Goal: Task Accomplishment & Management: Manage account settings

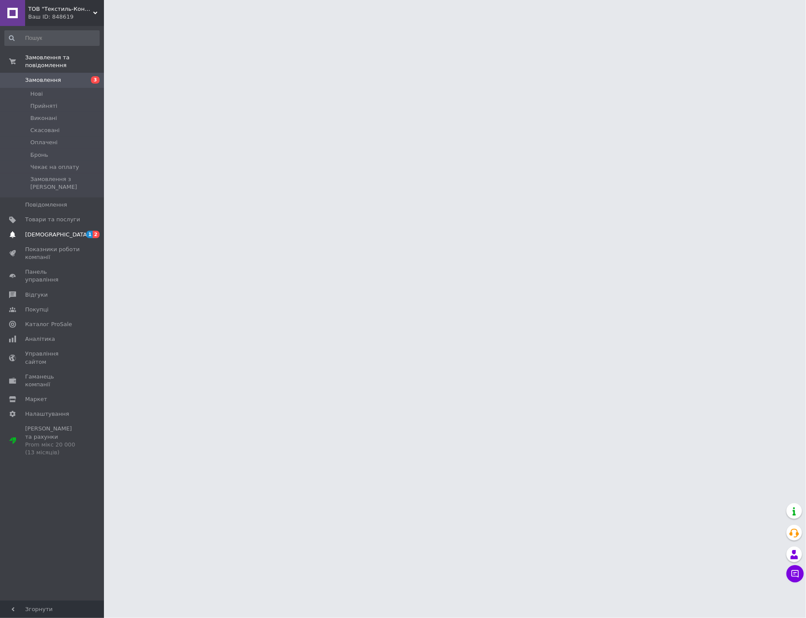
click at [77, 231] on span "[DEMOGRAPHIC_DATA]" at bounding box center [52, 235] width 55 height 8
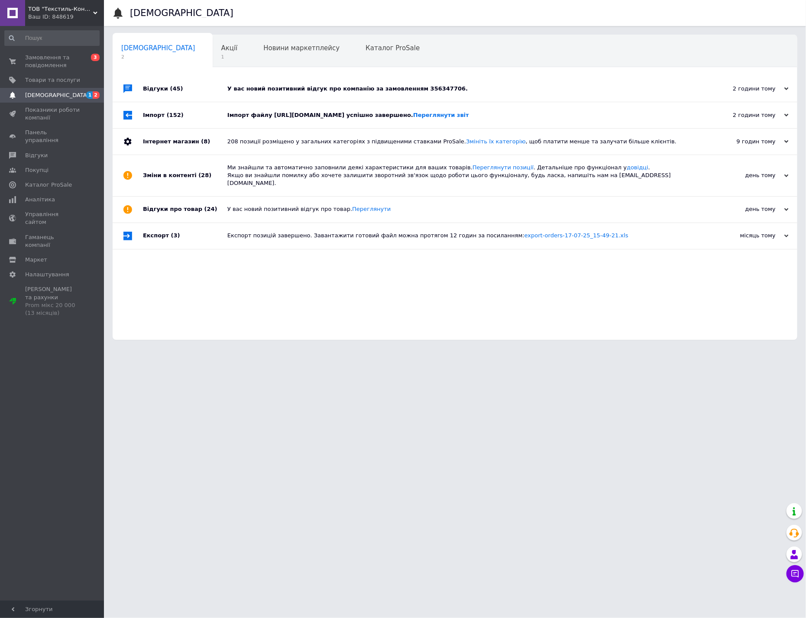
click at [165, 88] on div "Відгуки (45)" at bounding box center [185, 89] width 84 height 26
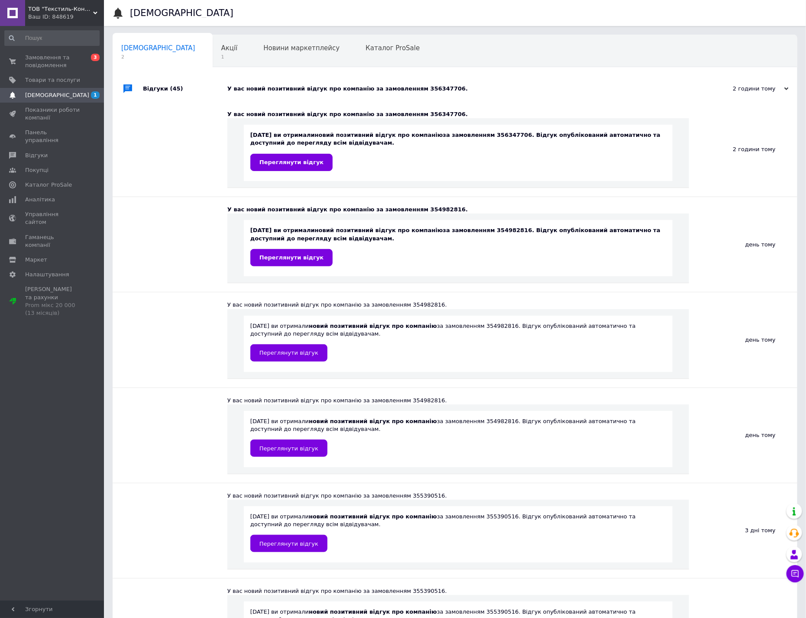
click at [165, 88] on div "Відгуки (45)" at bounding box center [185, 89] width 84 height 26
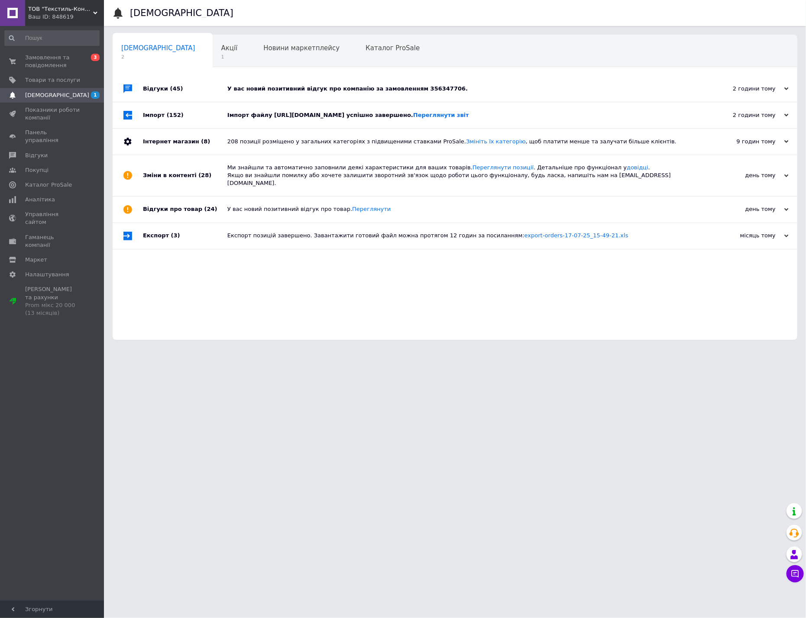
click at [167, 118] on span "(152)" at bounding box center [175, 115] width 17 height 6
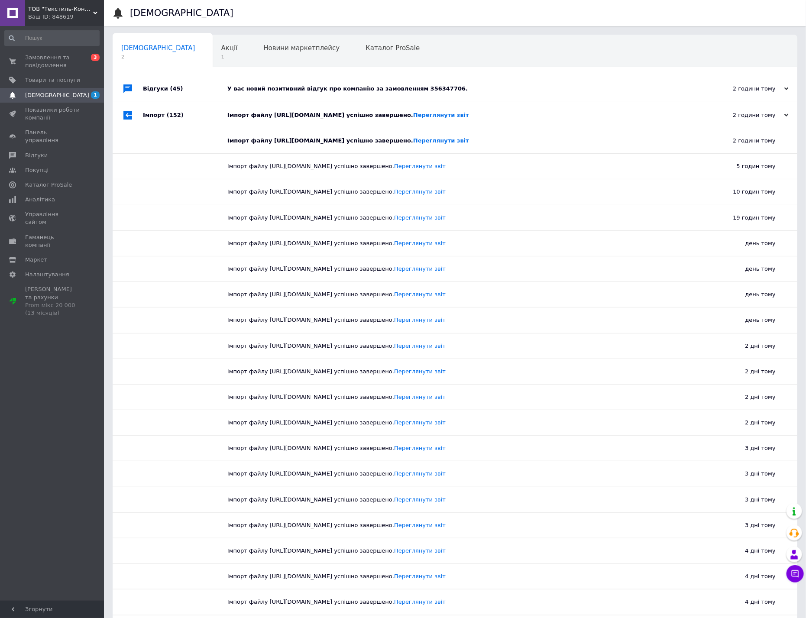
click at [167, 118] on span "(152)" at bounding box center [175, 115] width 17 height 6
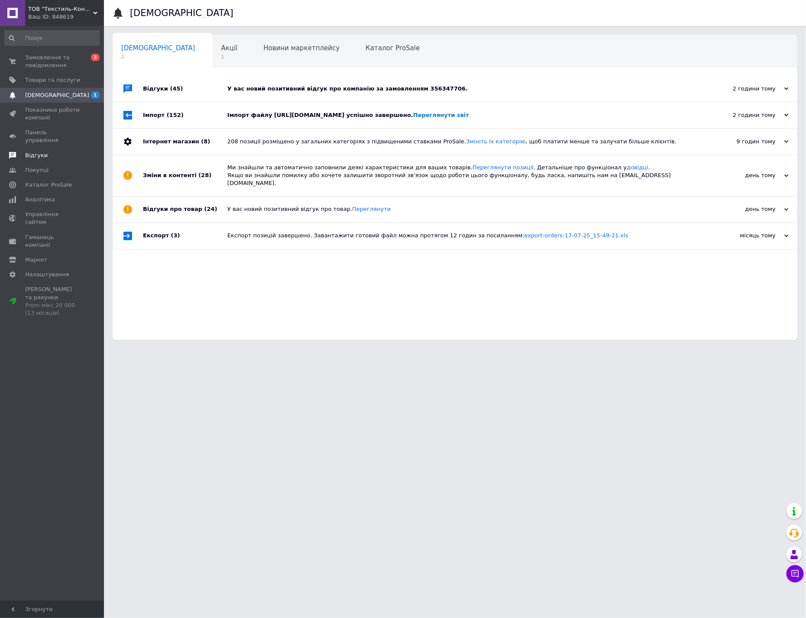
click at [56, 152] on span "Відгуки" at bounding box center [52, 156] width 55 height 8
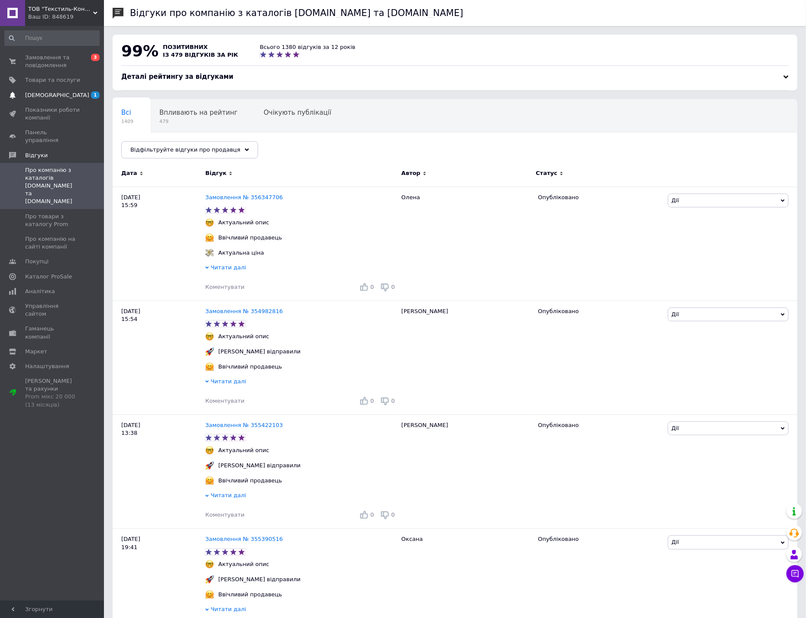
click at [41, 98] on span "[DEMOGRAPHIC_DATA]" at bounding box center [57, 95] width 64 height 8
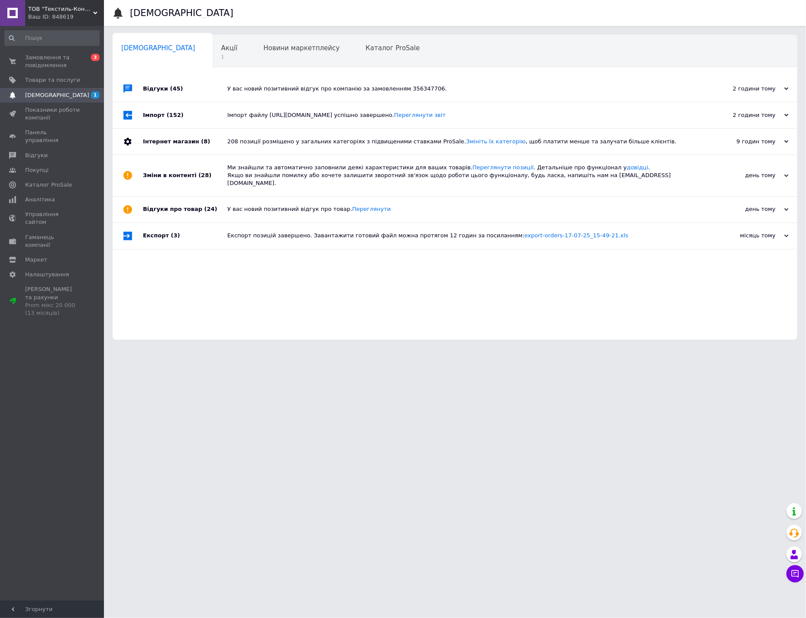
click at [183, 82] on div "Відгуки (45)" at bounding box center [185, 89] width 84 height 26
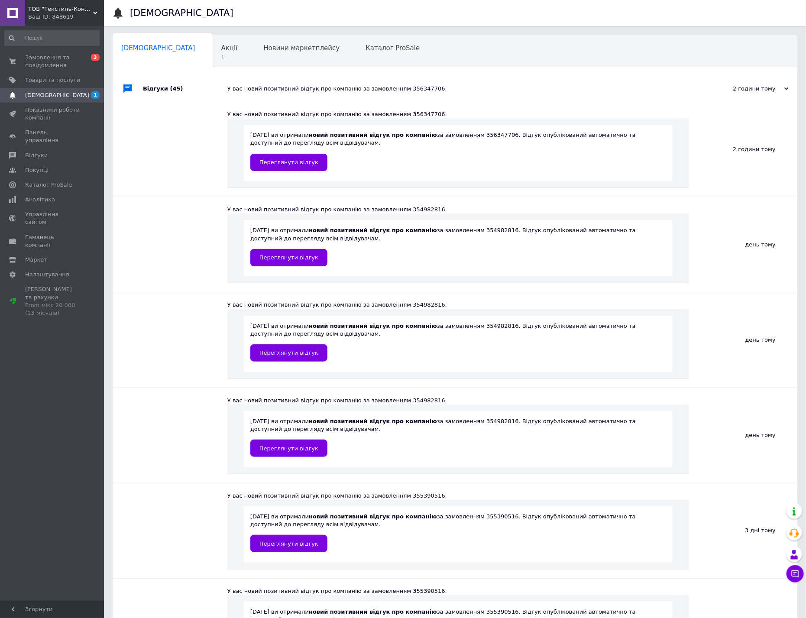
click at [181, 87] on div "Відгуки (45)" at bounding box center [185, 89] width 84 height 26
click at [213, 54] on div "Акції 1" at bounding box center [234, 51] width 42 height 33
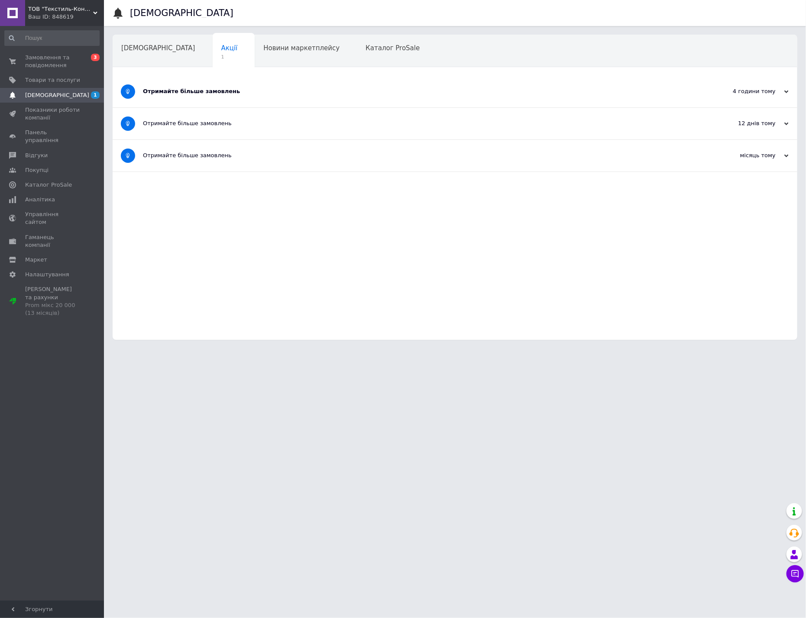
click at [177, 92] on div "Отримайте більше замовлень" at bounding box center [422, 91] width 559 height 8
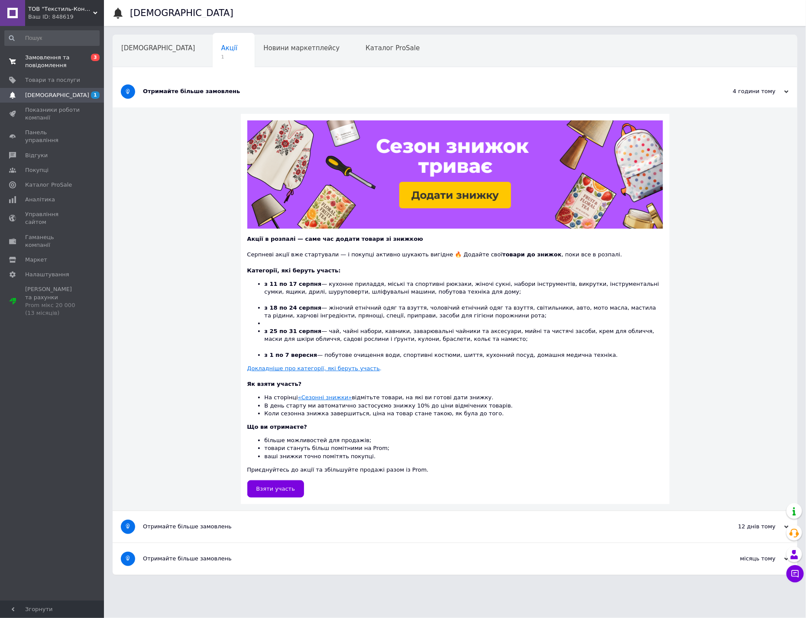
click at [32, 57] on span "Замовлення та повідомлення" at bounding box center [52, 62] width 55 height 16
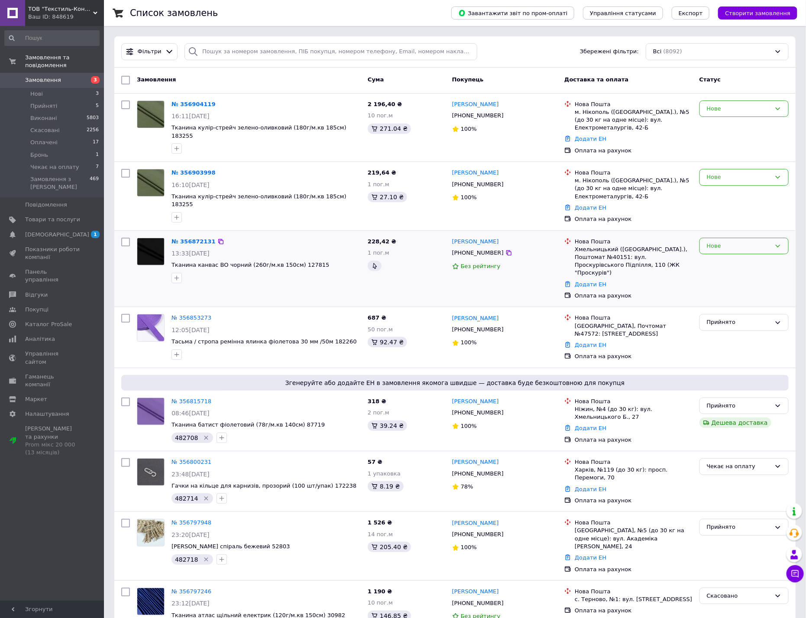
click at [730, 249] on div "Нове" at bounding box center [739, 246] width 64 height 9
click at [733, 266] on li "Прийнято" at bounding box center [744, 264] width 88 height 16
click at [728, 175] on div "Нове" at bounding box center [739, 177] width 64 height 9
click at [727, 195] on li "Прийнято" at bounding box center [744, 195] width 88 height 16
click at [741, 109] on div "Нове" at bounding box center [739, 108] width 64 height 9
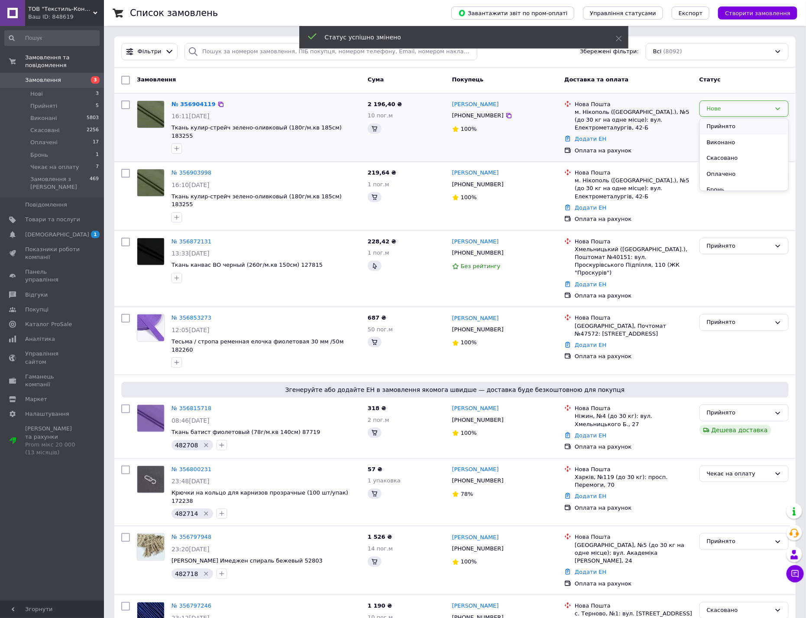
click at [718, 127] on li "Прийнято" at bounding box center [744, 127] width 88 height 16
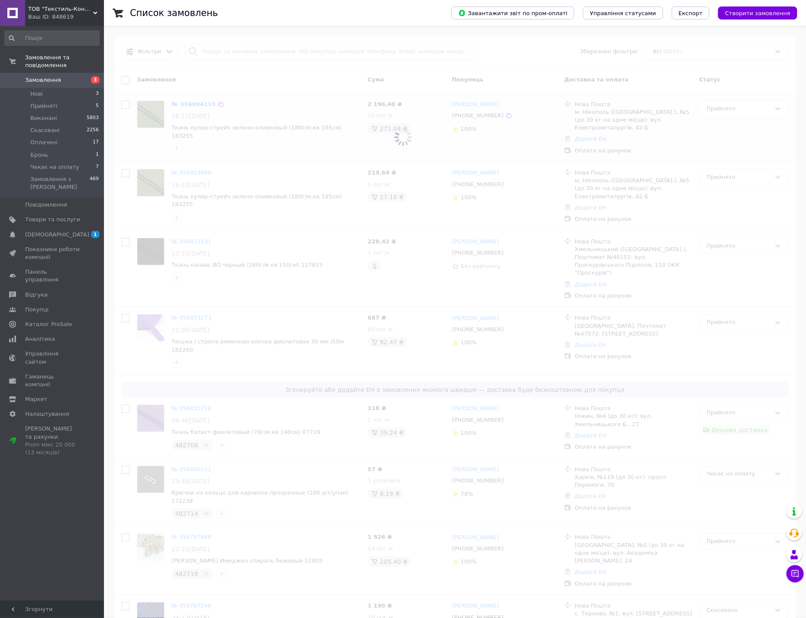
click at [217, 104] on icon at bounding box center [220, 104] width 7 height 7
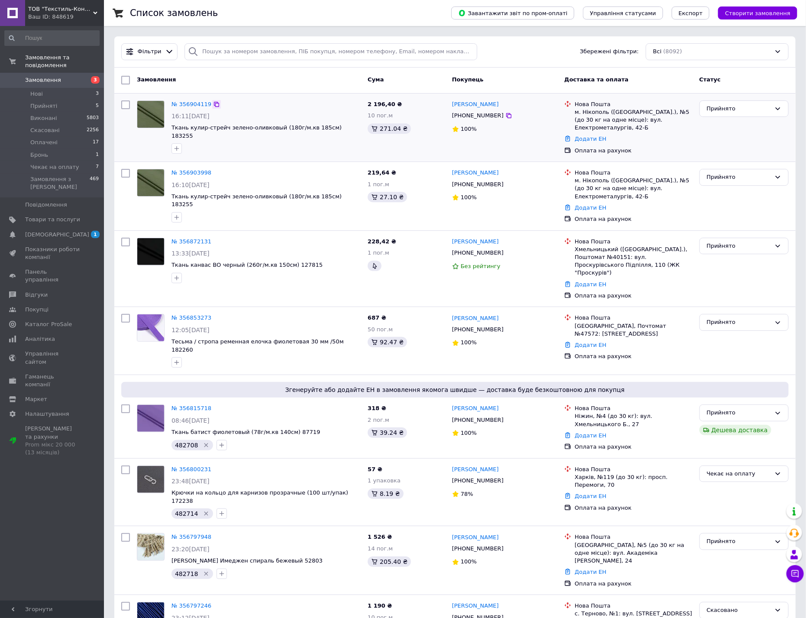
click at [214, 108] on icon at bounding box center [216, 104] width 7 height 7
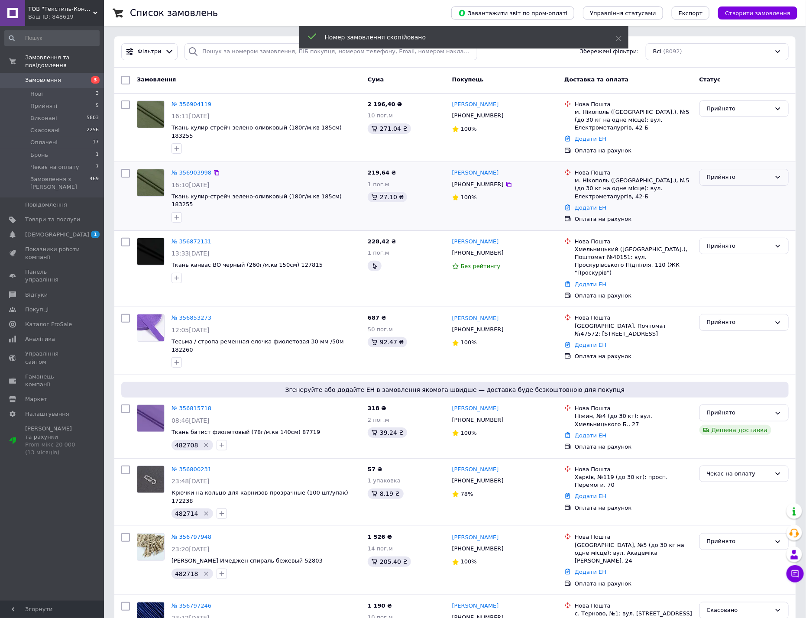
click at [717, 183] on div "Прийнято" at bounding box center [743, 177] width 89 height 17
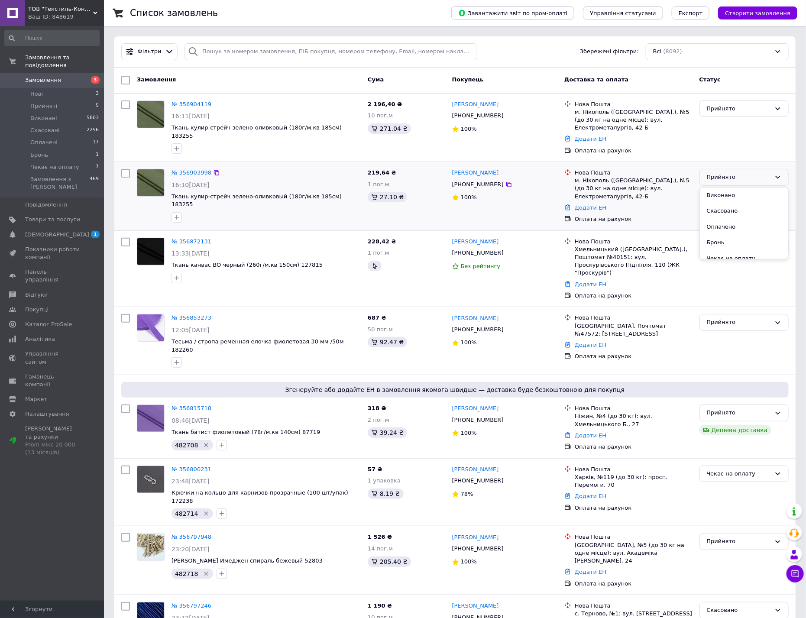
click at [716, 207] on li "Скасовано" at bounding box center [744, 211] width 88 height 16
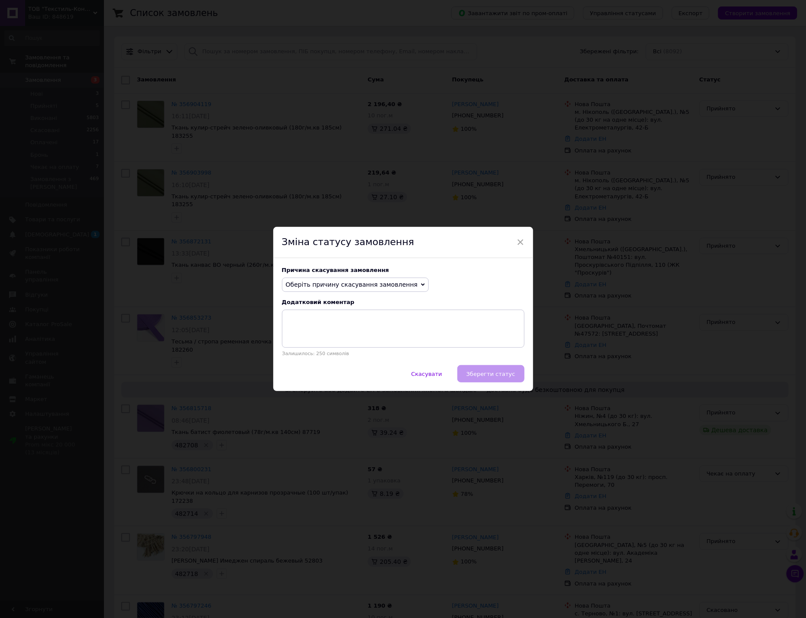
click at [391, 287] on span "Оберіть причину скасування замовлення" at bounding box center [352, 284] width 132 height 7
click at [304, 352] on li "Замовлення-дублікат" at bounding box center [355, 350] width 146 height 12
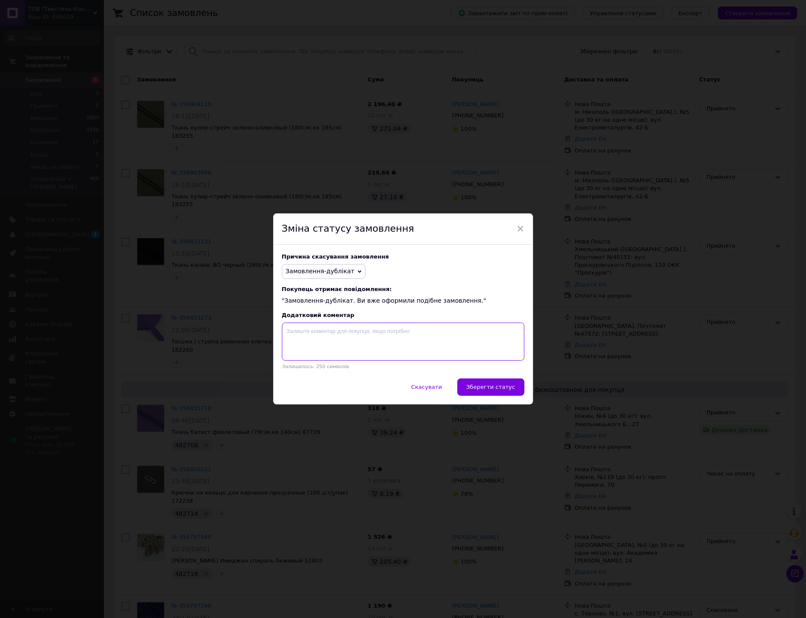
click at [359, 331] on textarea at bounding box center [403, 342] width 242 height 38
type textarea "L"
paste textarea "356904119"
type textarea "Дублююче замовлення: 356904119"
click at [513, 388] on span "Зберегти статус" at bounding box center [490, 387] width 49 height 6
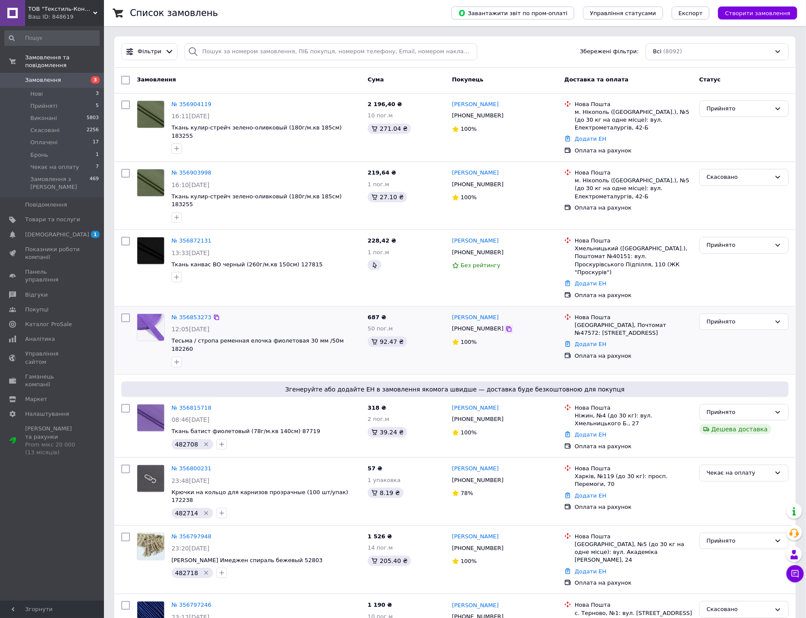
click at [505, 326] on icon at bounding box center [508, 329] width 7 height 7
click at [214, 315] on icon at bounding box center [216, 317] width 5 height 5
click at [505, 326] on icon at bounding box center [508, 329] width 7 height 7
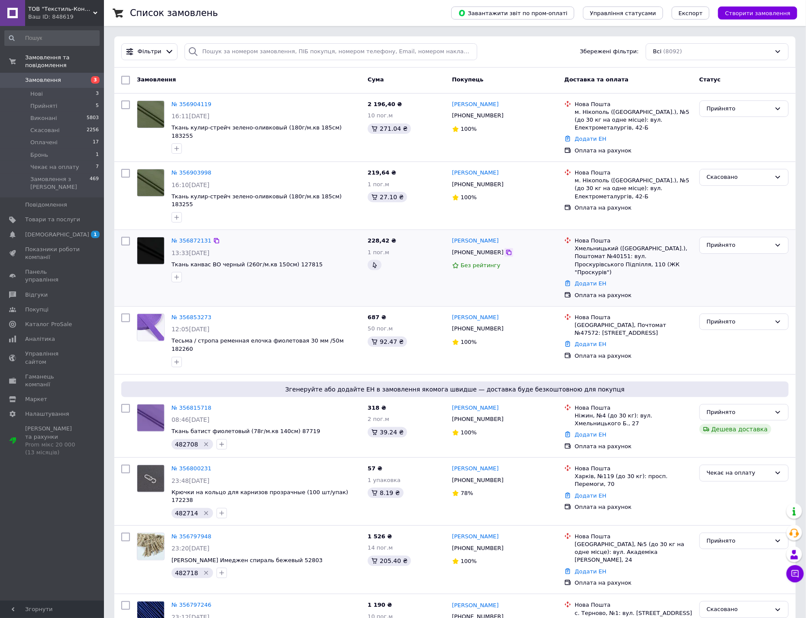
click at [506, 250] on icon at bounding box center [508, 252] width 5 height 5
click at [177, 274] on icon "button" at bounding box center [176, 277] width 7 height 7
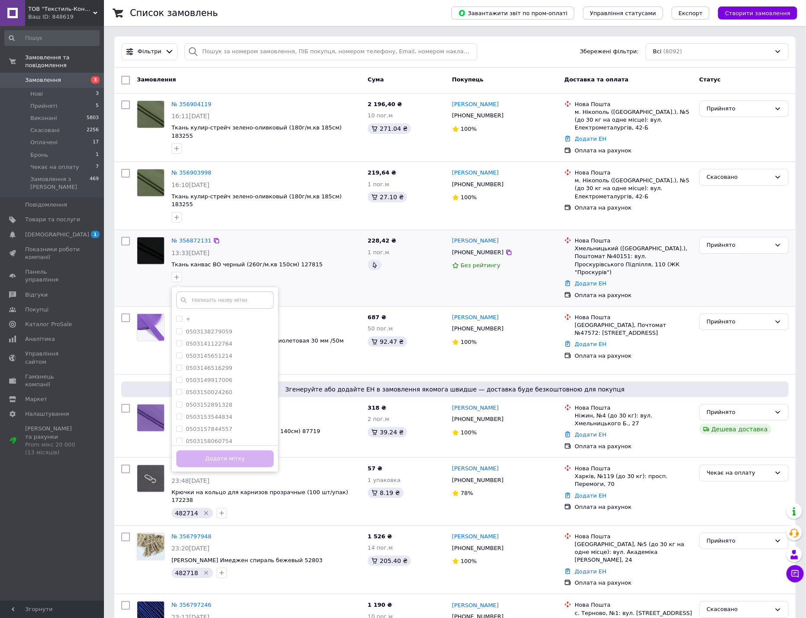
click at [219, 291] on input "text" at bounding box center [224, 299] width 97 height 17
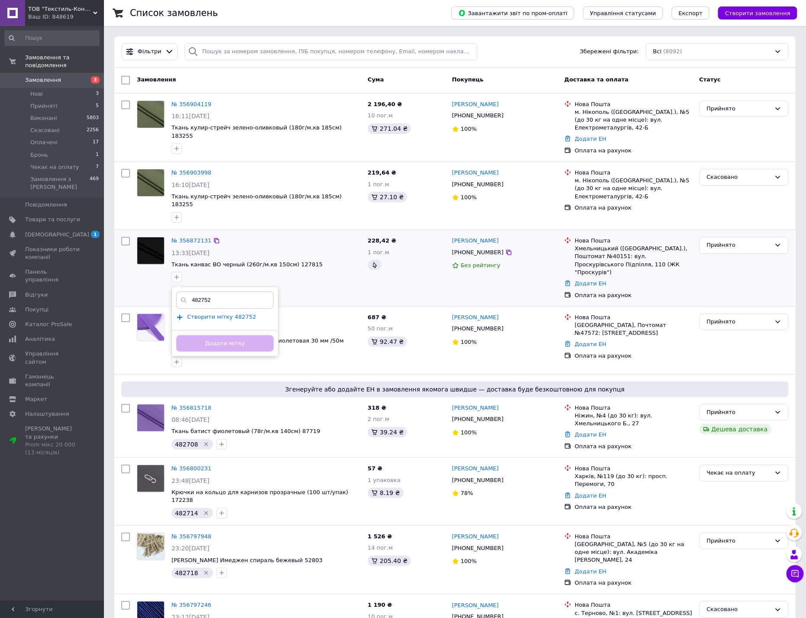
type input "482752"
drag, startPoint x: 212, startPoint y: 308, endPoint x: 302, endPoint y: 191, distance: 148.2
click at [211, 313] on span "Створити мітку 482752" at bounding box center [221, 316] width 69 height 7
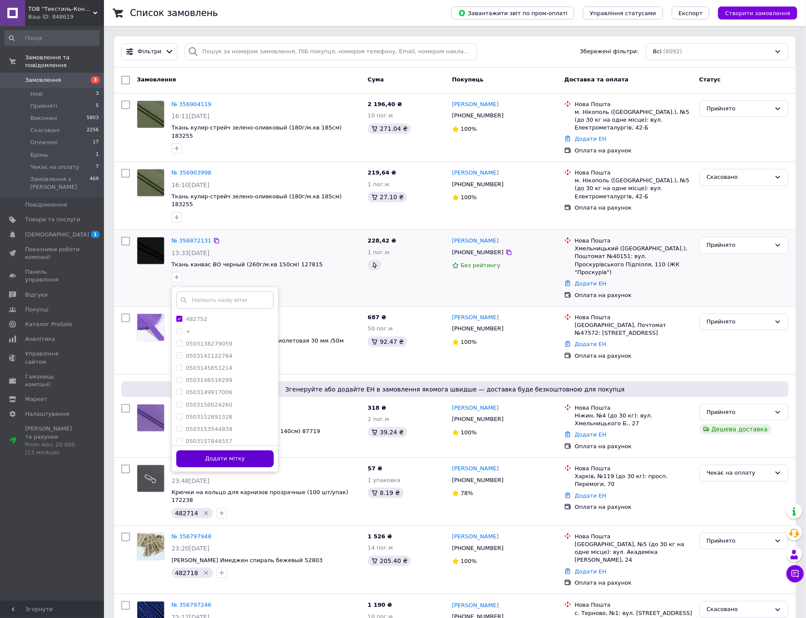
click at [246, 452] on button "Додати мітку" at bounding box center [224, 458] width 97 height 17
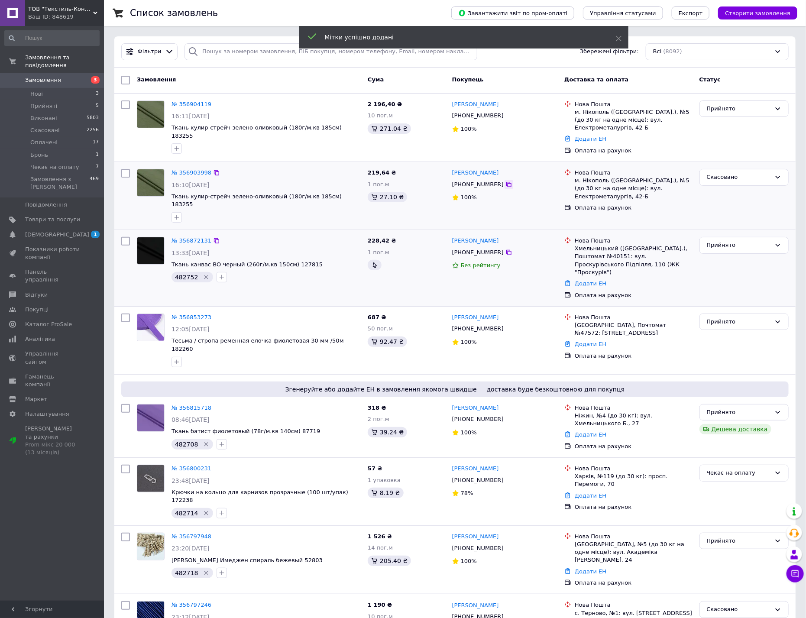
click at [506, 185] on icon at bounding box center [508, 184] width 5 height 5
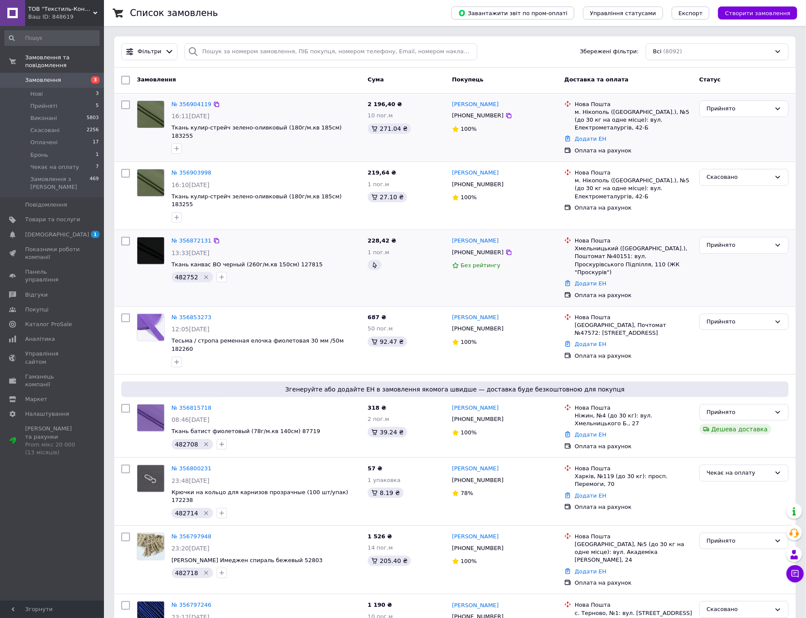
click at [178, 146] on icon "button" at bounding box center [176, 148] width 5 height 5
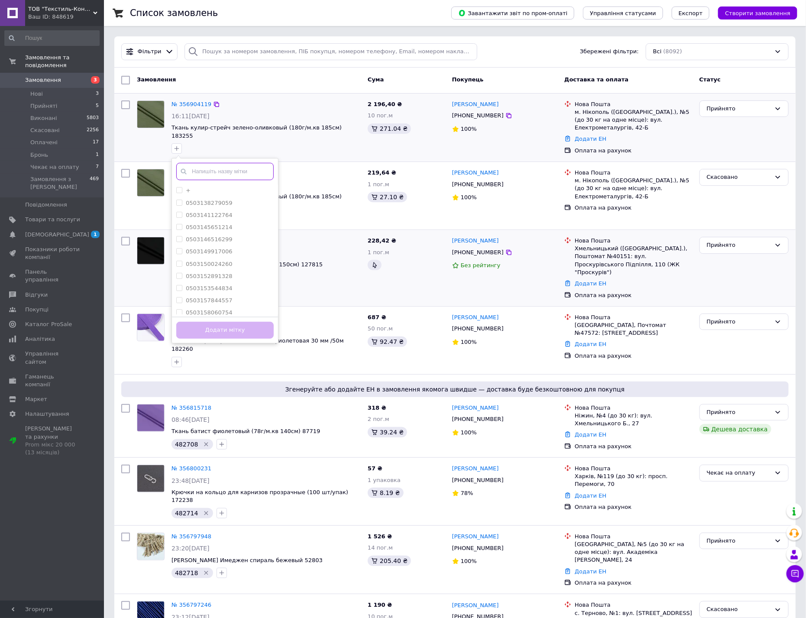
click at [243, 163] on input "text" at bounding box center [224, 171] width 97 height 17
paste input "482777"
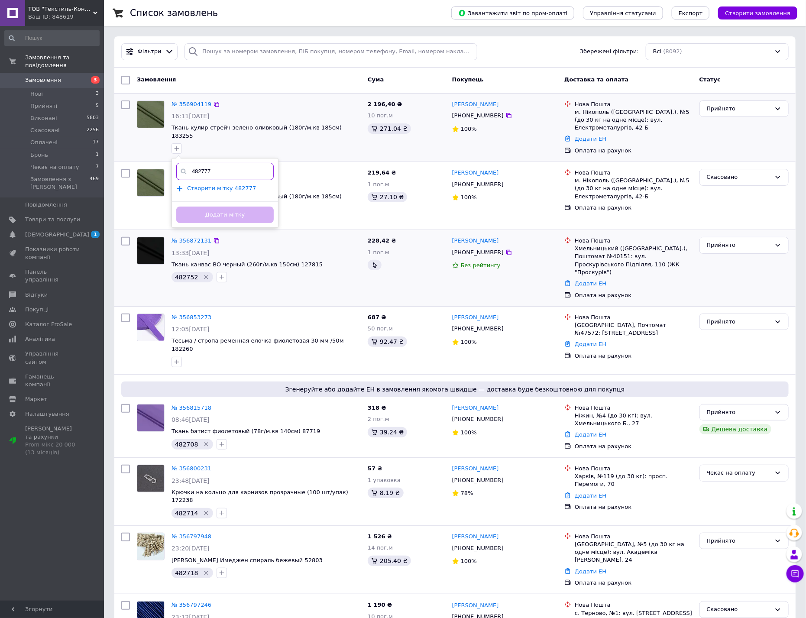
type input "482777"
click at [210, 185] on span "Створити мітку 482777" at bounding box center [221, 188] width 69 height 7
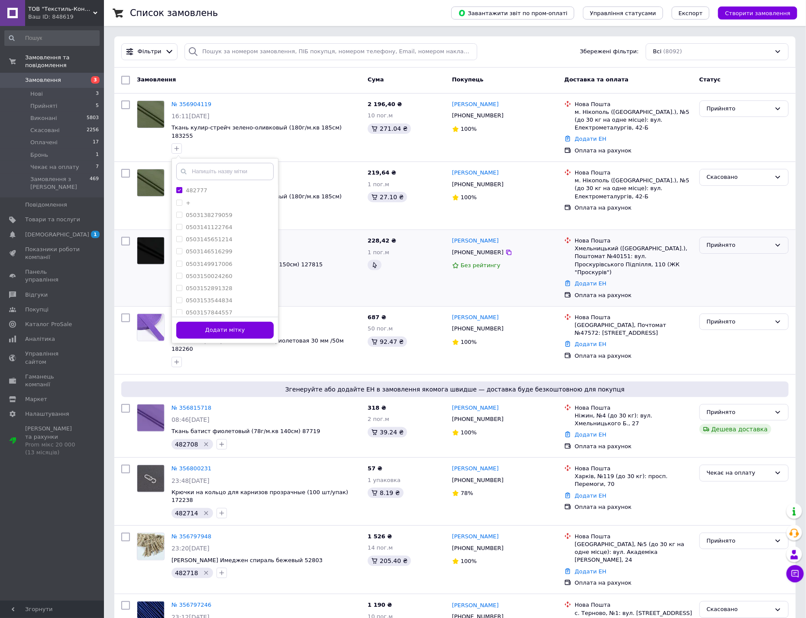
click at [243, 324] on button "Додати мітку" at bounding box center [224, 330] width 97 height 17
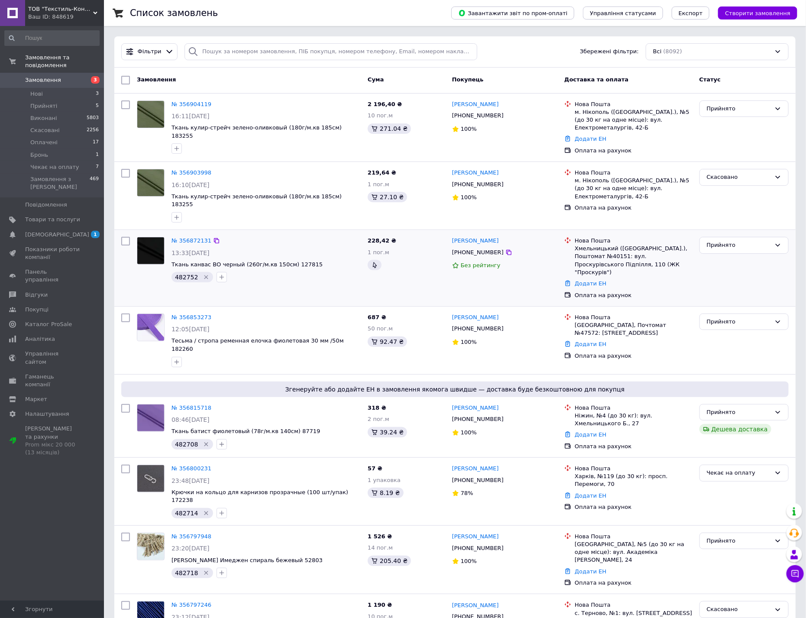
click at [734, 241] on div "Прийнято" at bounding box center [739, 245] width 64 height 9
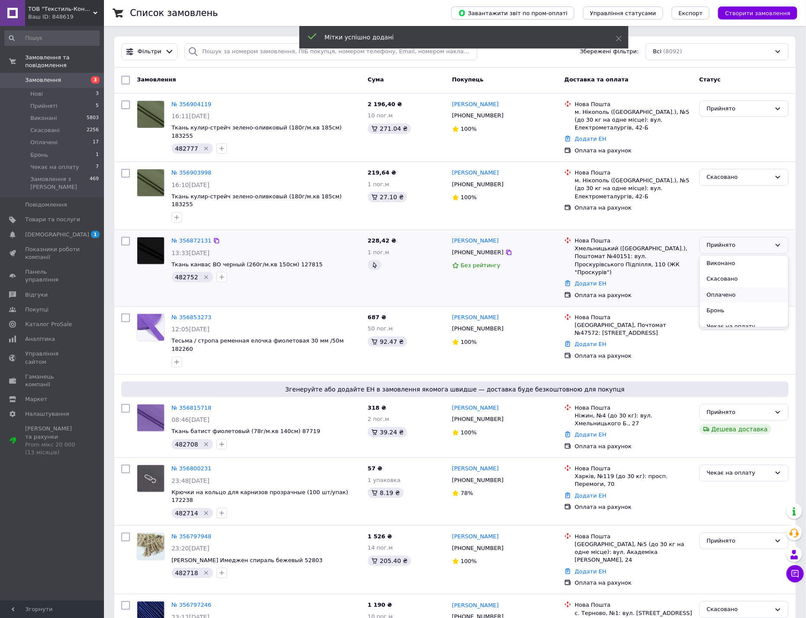
click at [730, 288] on li "Оплачено" at bounding box center [744, 295] width 88 height 16
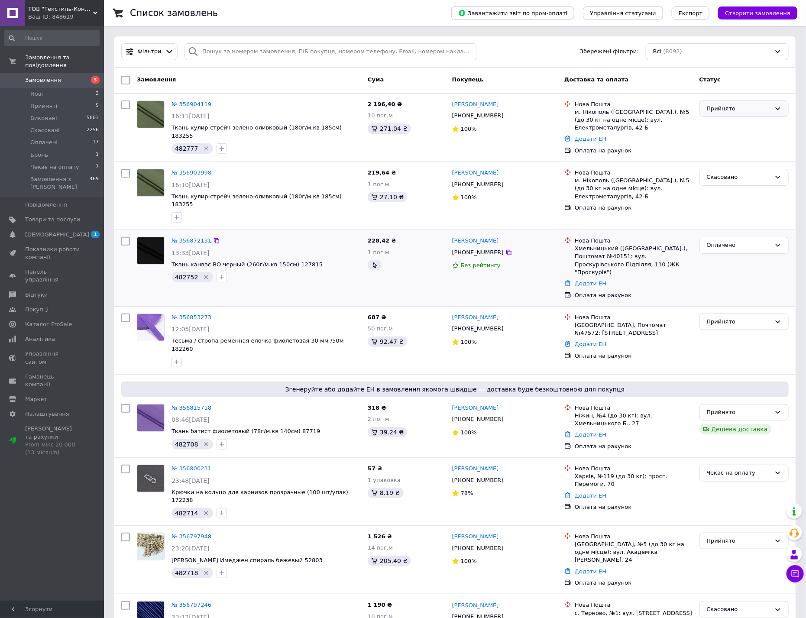
click at [744, 108] on div "Прийнято" at bounding box center [739, 108] width 64 height 9
click at [730, 182] on li "Чекає на оплату" at bounding box center [744, 182] width 88 height 16
click at [59, 163] on span "Чекає на оплату" at bounding box center [54, 167] width 49 height 8
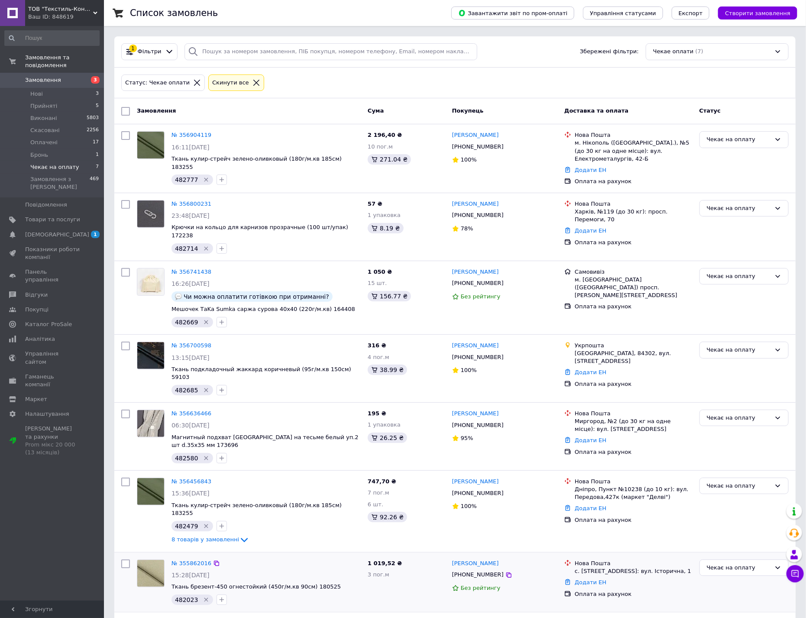
scroll to position [34, 0]
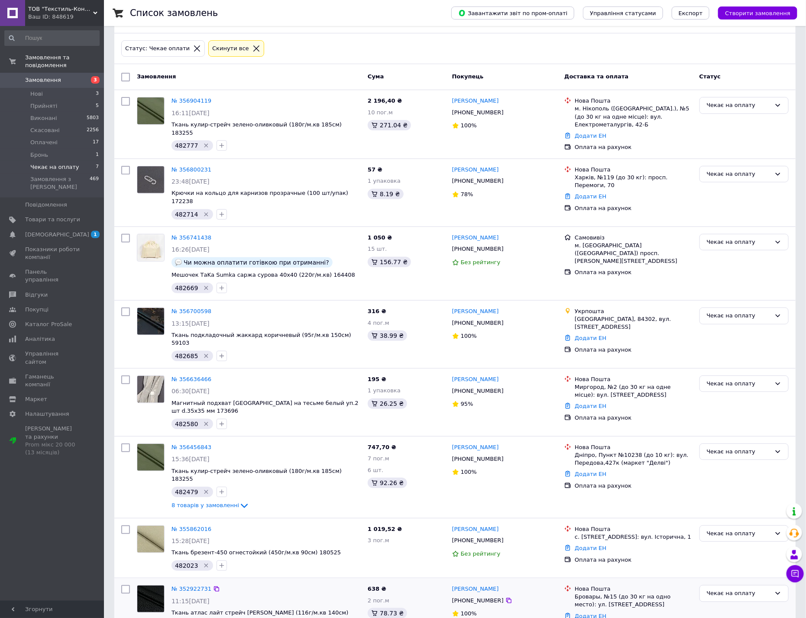
copy span "479735"
click at [188, 562] on span "482023" at bounding box center [186, 565] width 23 height 7
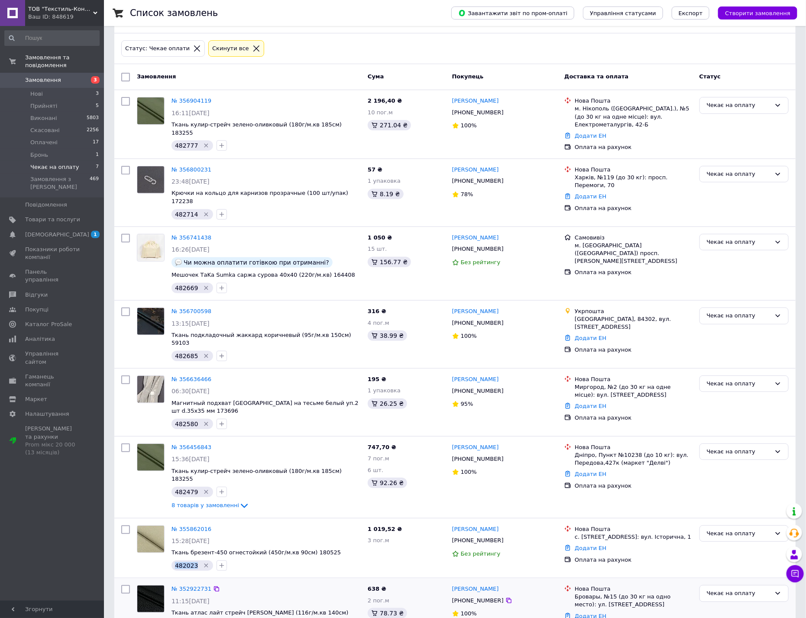
copy span "482023"
click at [190, 488] on span "482479" at bounding box center [186, 491] width 23 height 7
copy span "482479"
click at [743, 447] on div "Чекає на оплату" at bounding box center [739, 451] width 64 height 9
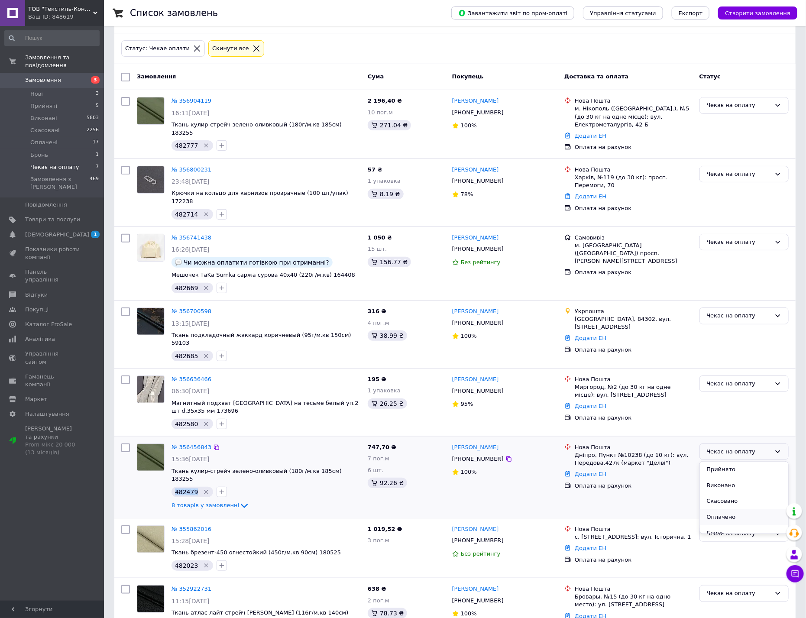
click at [723, 509] on li "Оплачено" at bounding box center [744, 517] width 88 height 16
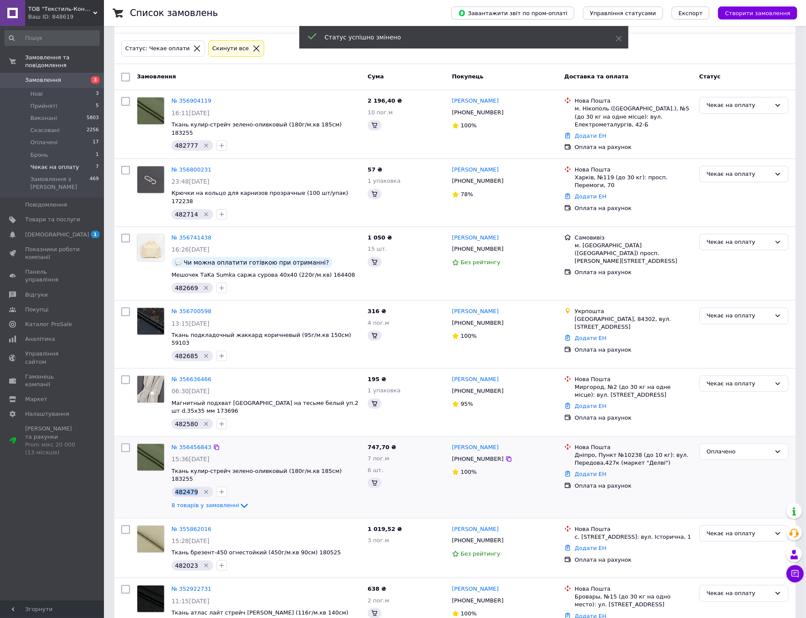
click at [187, 420] on span "482580" at bounding box center [186, 423] width 23 height 7
copy span "482580"
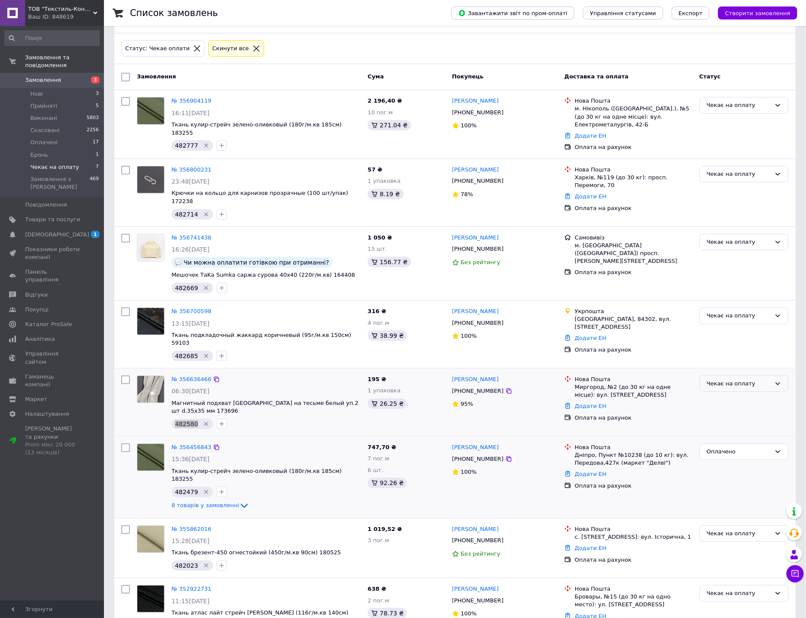
click at [758, 379] on div "Чекає на оплату" at bounding box center [739, 383] width 64 height 9
click at [733, 441] on li "Оплачено" at bounding box center [744, 449] width 88 height 16
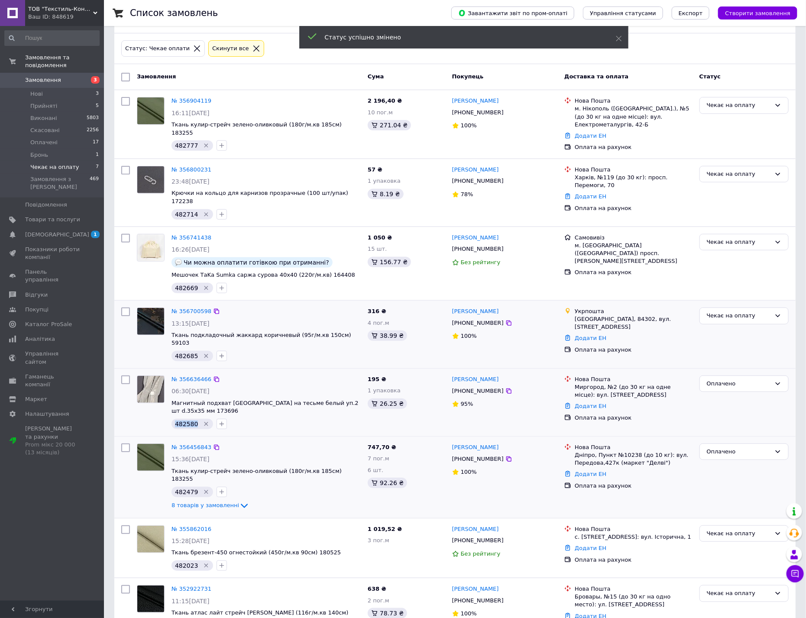
click at [186, 352] on span "482685" at bounding box center [186, 355] width 23 height 7
copy span "482685"
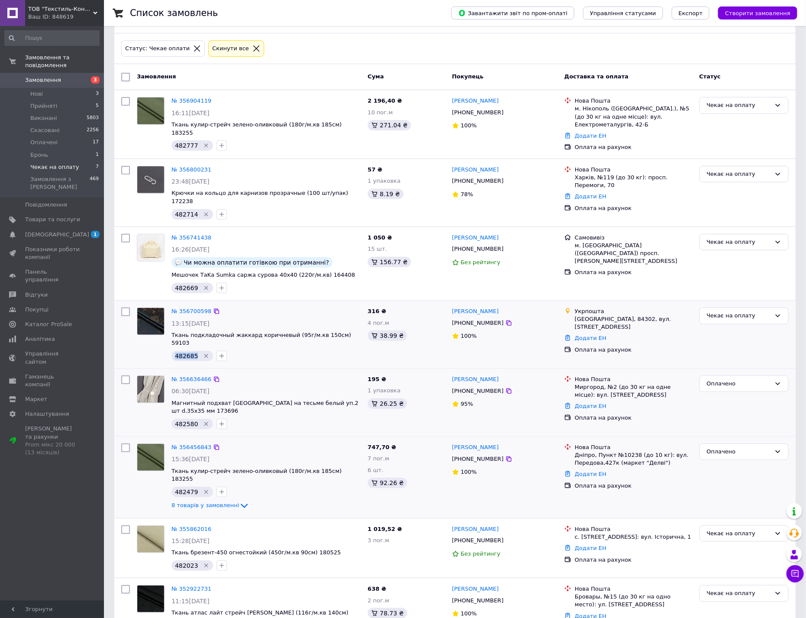
copy span "482685"
click at [192, 284] on span "482669" at bounding box center [186, 287] width 23 height 7
copy span "482669"
click at [186, 211] on span "482714" at bounding box center [186, 214] width 23 height 7
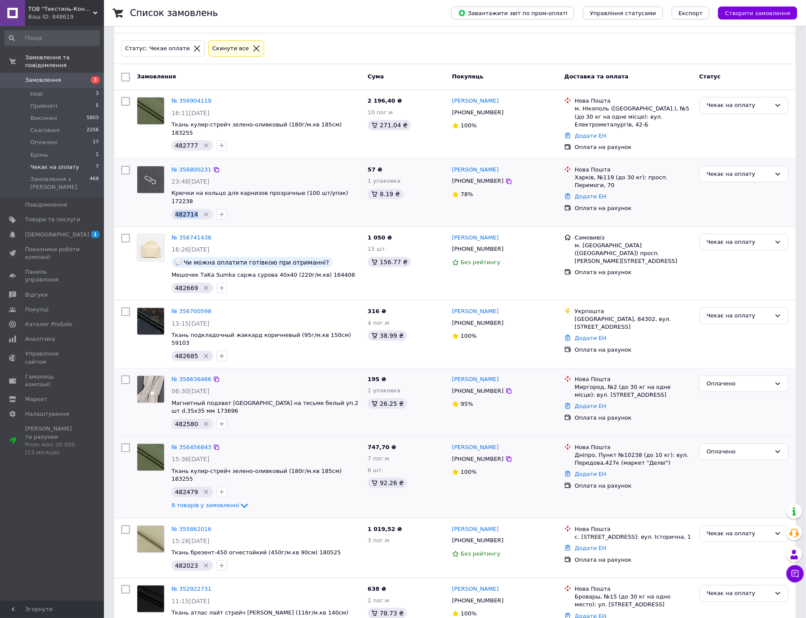
click at [186, 211] on span "482714" at bounding box center [186, 214] width 23 height 7
copy span "482714"
click at [742, 177] on div "Чекає на оплату" at bounding box center [739, 174] width 64 height 9
click at [729, 239] on li "Оплачено" at bounding box center [744, 240] width 88 height 16
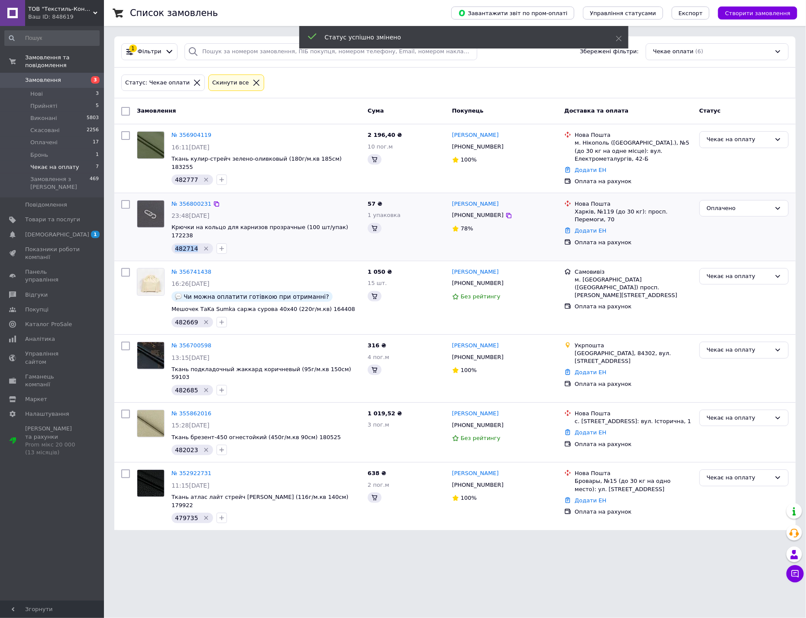
scroll to position [0, 0]
click at [187, 176] on span "482777" at bounding box center [186, 179] width 23 height 7
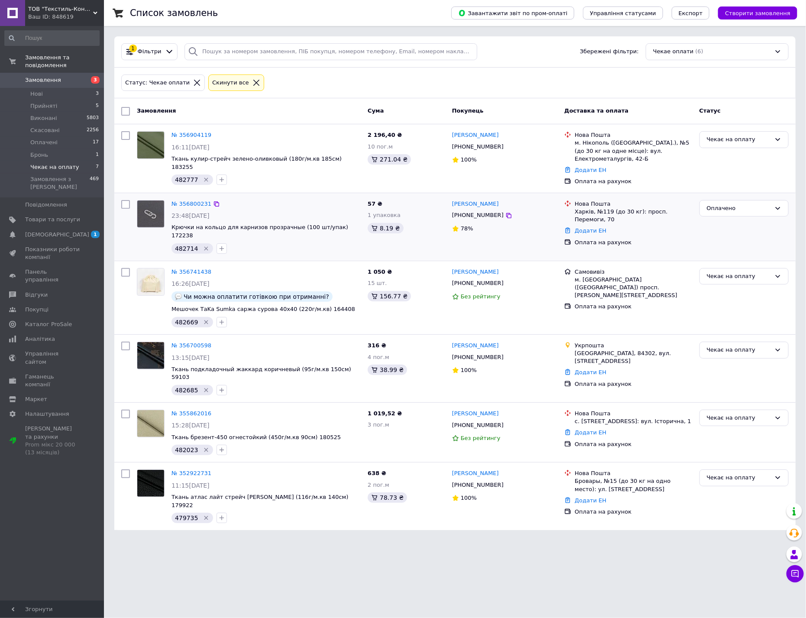
click at [184, 245] on span "482714" at bounding box center [186, 248] width 23 height 7
copy span "482714"
click at [185, 319] on span "482669" at bounding box center [186, 322] width 23 height 7
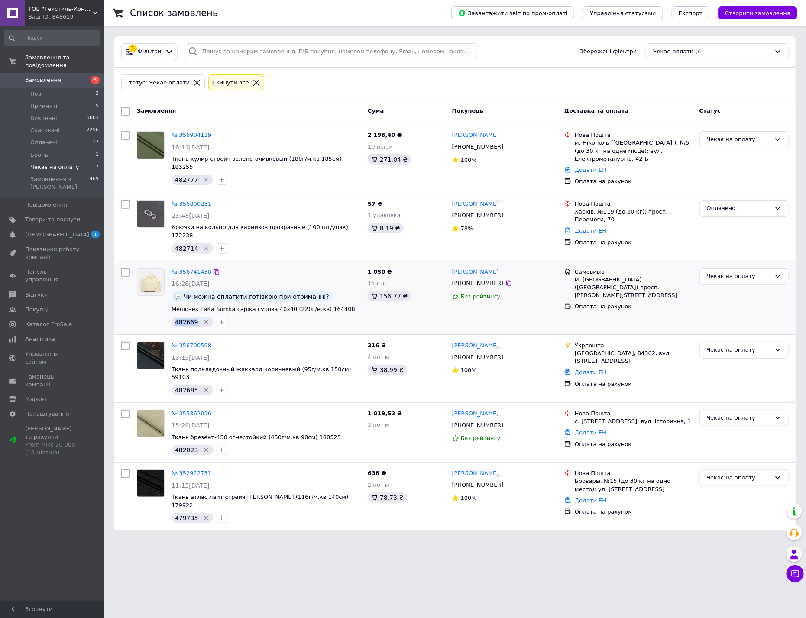
copy span "482669"
click at [73, 100] on li "Прийняті 5" at bounding box center [52, 106] width 104 height 12
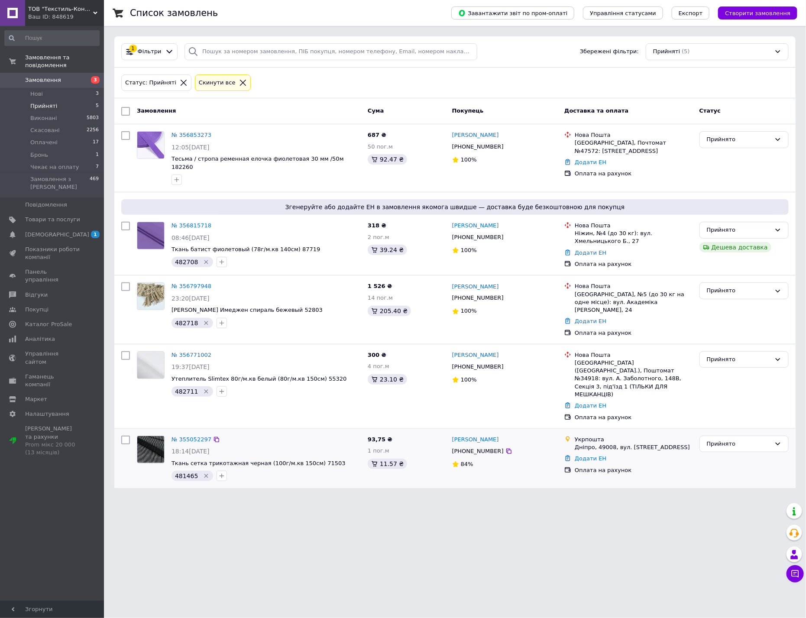
click at [178, 472] on span "481465" at bounding box center [186, 475] width 23 height 7
click at [185, 388] on span "482711" at bounding box center [186, 391] width 23 height 7
click at [757, 355] on div "Прийнято" at bounding box center [739, 359] width 64 height 9
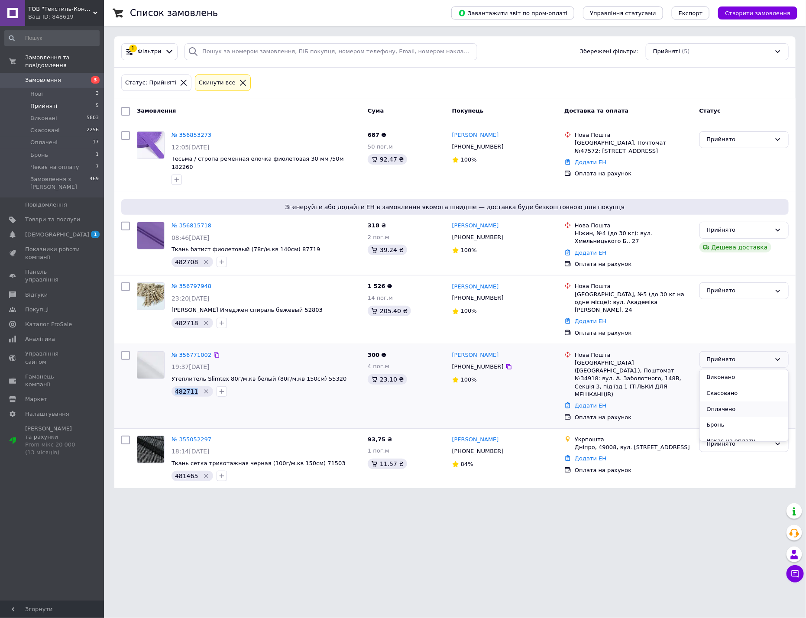
click at [730, 401] on li "Оплачено" at bounding box center [744, 409] width 88 height 16
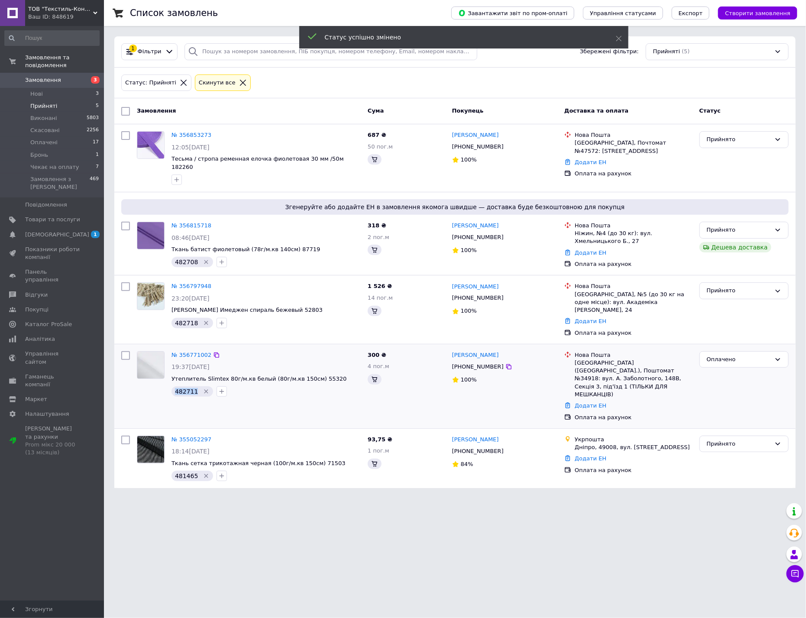
click at [183, 320] on span "482718" at bounding box center [186, 323] width 23 height 7
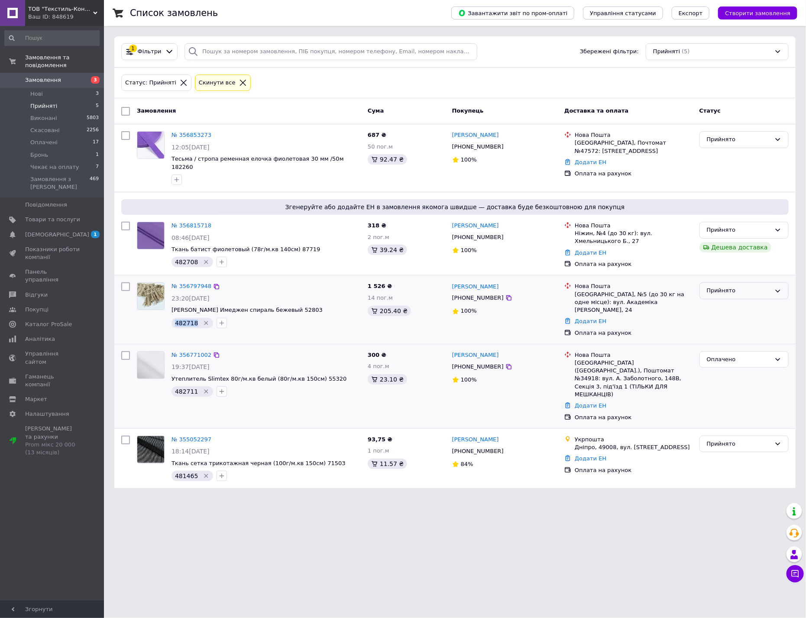
click at [756, 286] on div "Прийнято" at bounding box center [739, 290] width 64 height 9
click at [728, 336] on li "Оплачено" at bounding box center [744, 341] width 88 height 16
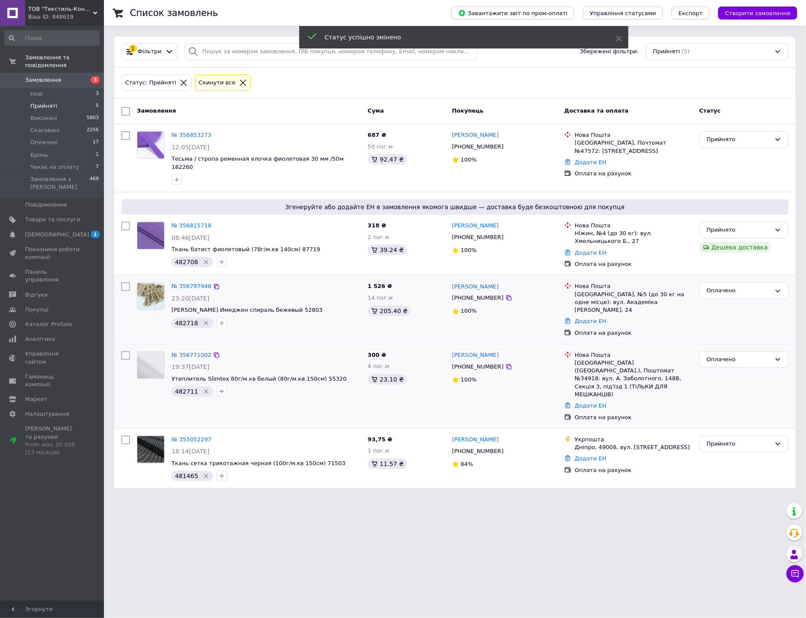
click at [185, 258] on span "482708" at bounding box center [186, 261] width 23 height 7
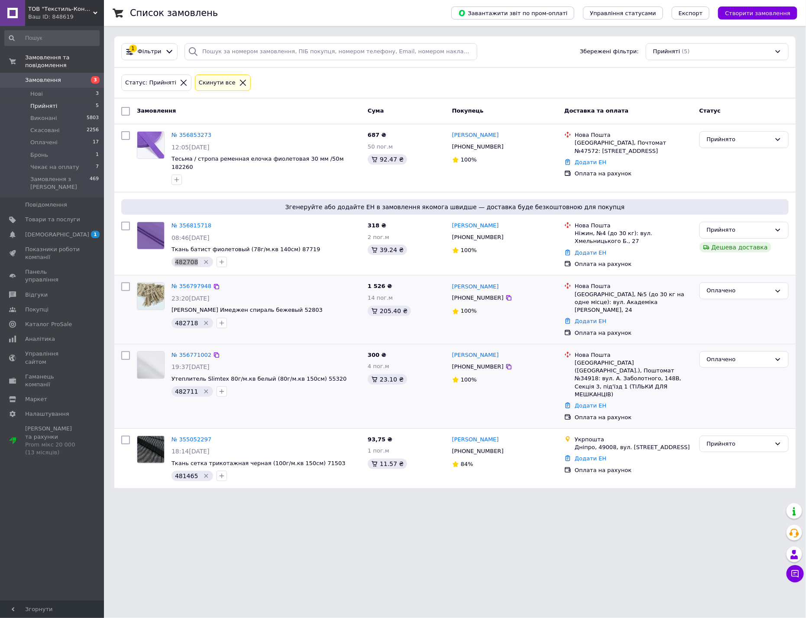
click at [754, 226] on div "Прийнято" at bounding box center [739, 230] width 64 height 9
click at [725, 274] on li "Оплачено" at bounding box center [744, 280] width 88 height 16
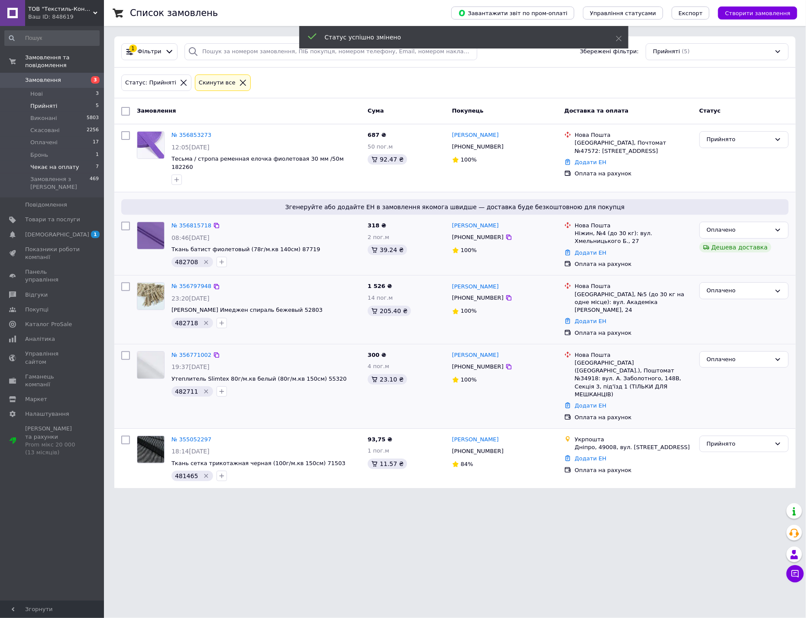
drag, startPoint x: 41, startPoint y: 134, endPoint x: 52, endPoint y: 155, distance: 23.6
click at [42, 139] on span "Оплачені" at bounding box center [43, 143] width 27 height 8
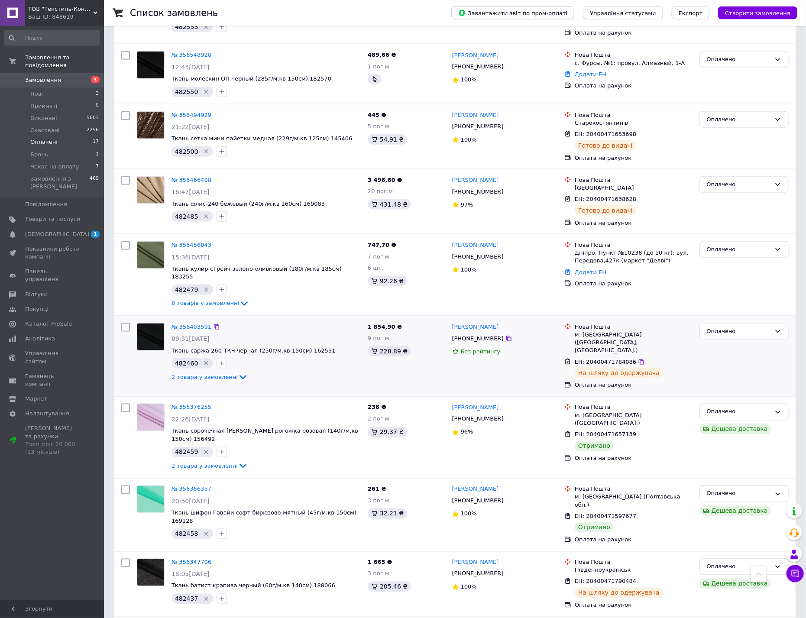
scroll to position [442, 0]
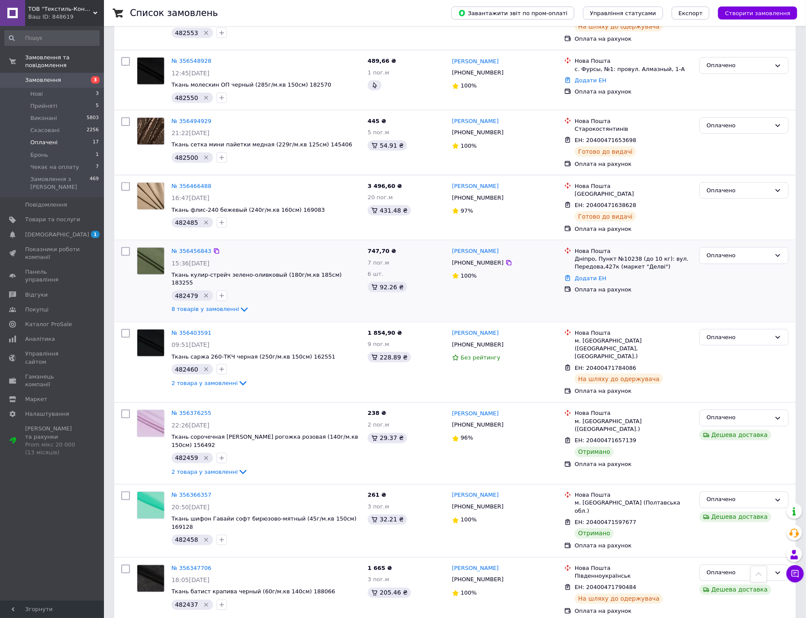
click at [189, 292] on span "482479" at bounding box center [186, 295] width 23 height 7
click at [184, 380] on span "2 товара у замовленні" at bounding box center [204, 383] width 66 height 6
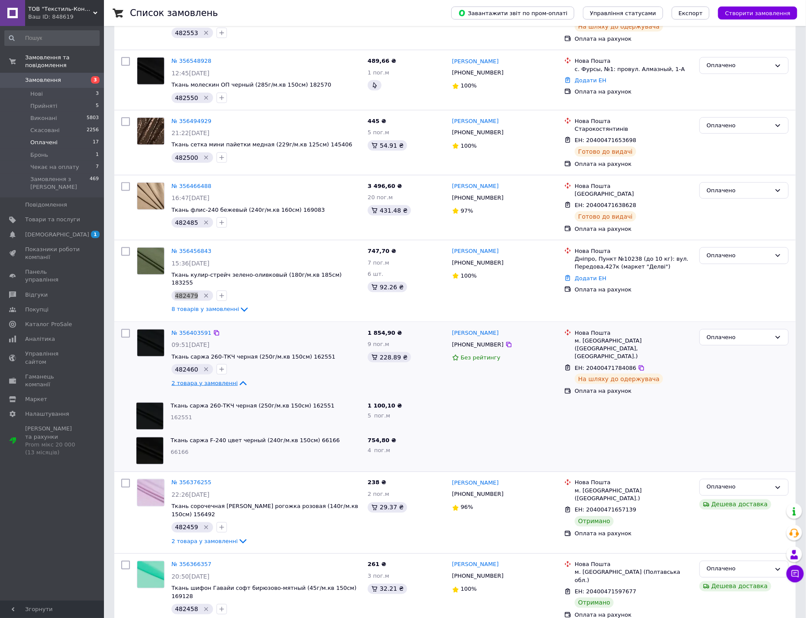
click at [184, 344] on div "Замовлення Cума Покупець Доставка та оплата Статус № 356872131 13:33[DATE] Ткан…" at bounding box center [454, 482] width 681 height 1652
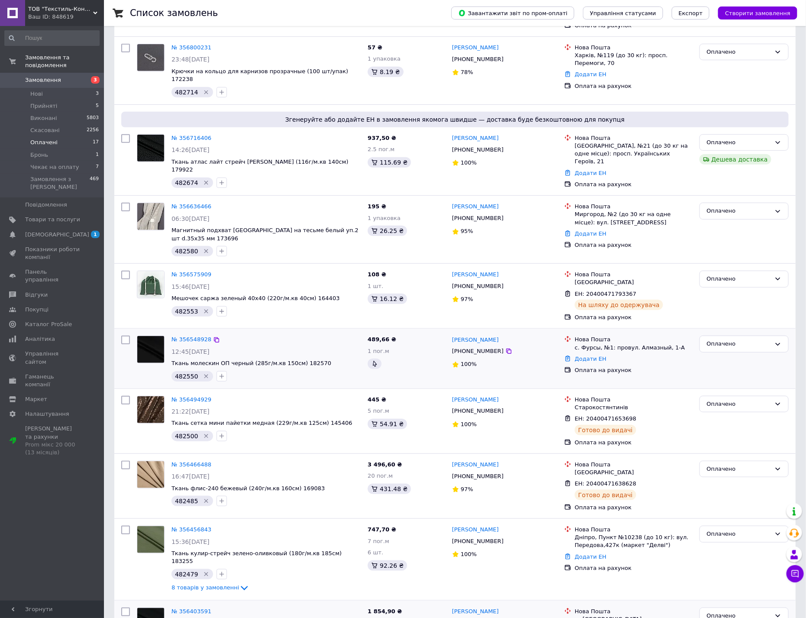
click at [185, 373] on span "482550" at bounding box center [186, 376] width 23 height 7
click at [183, 373] on span "482550" at bounding box center [186, 376] width 23 height 7
click at [596, 355] on link "Додати ЕН" at bounding box center [591, 358] width 32 height 6
click at [521, 359] on input "Добавить ЕН" at bounding box center [537, 363] width 116 height 17
paste input "20400471796178"
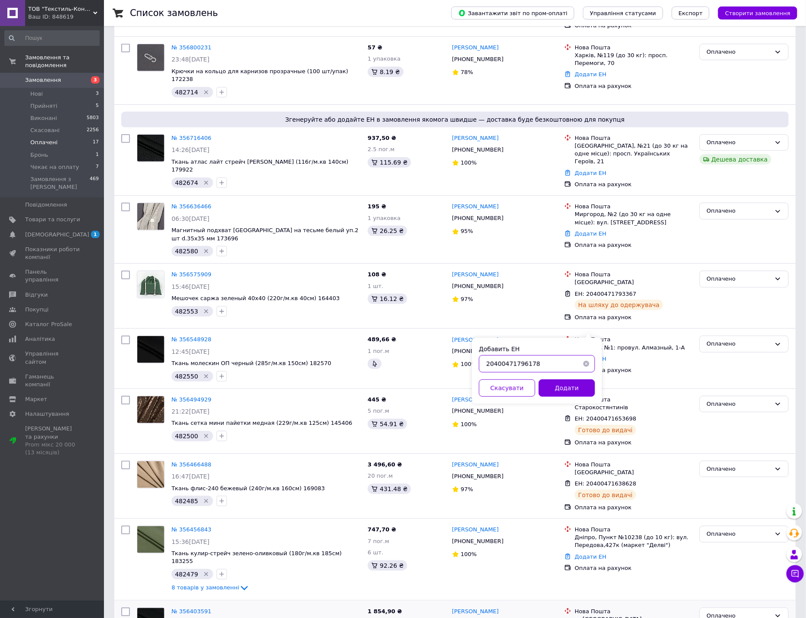
type input "20400471796178"
click at [563, 392] on button "Додати" at bounding box center [567, 387] width 56 height 17
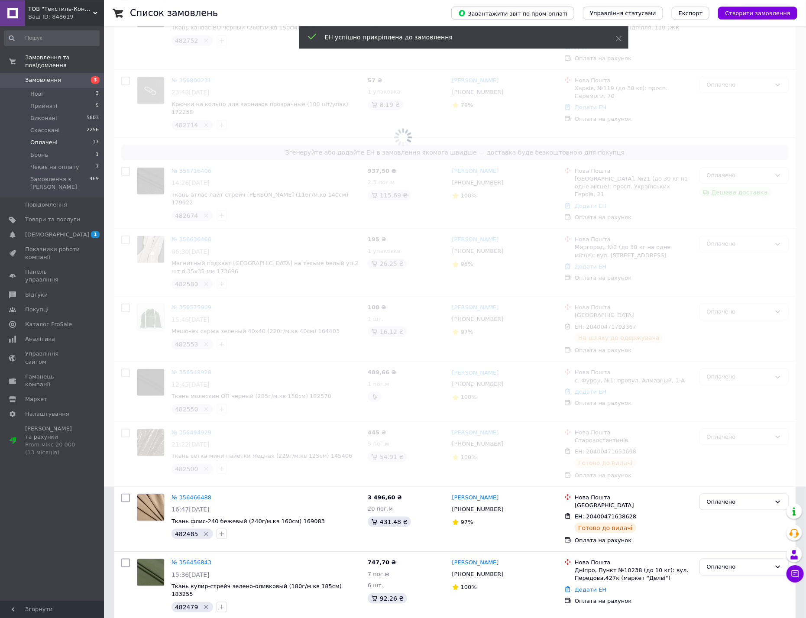
scroll to position [71, 0]
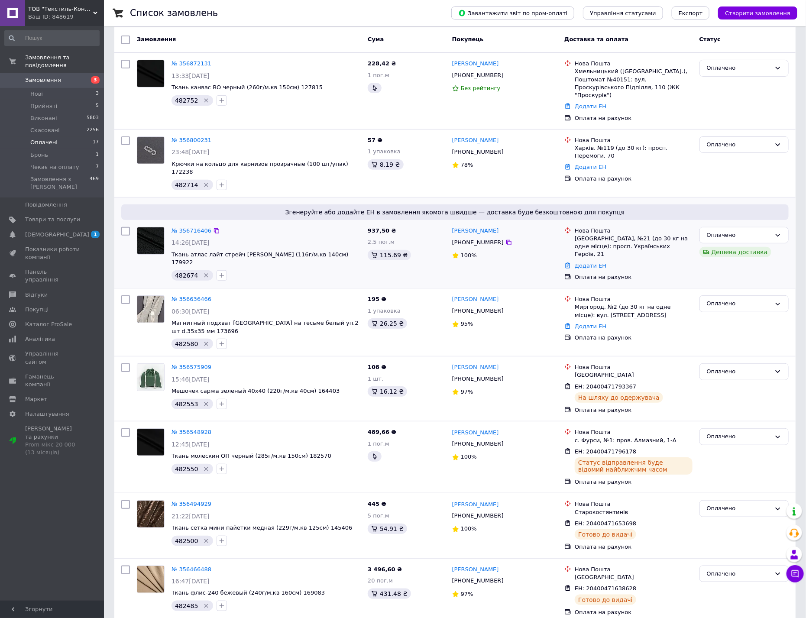
click at [186, 272] on span "482674" at bounding box center [186, 275] width 23 height 7
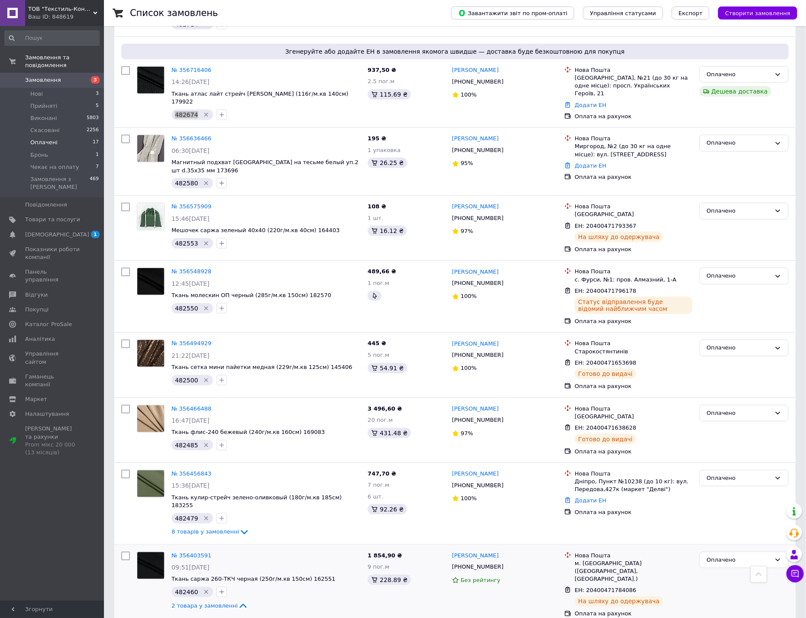
scroll to position [0, 0]
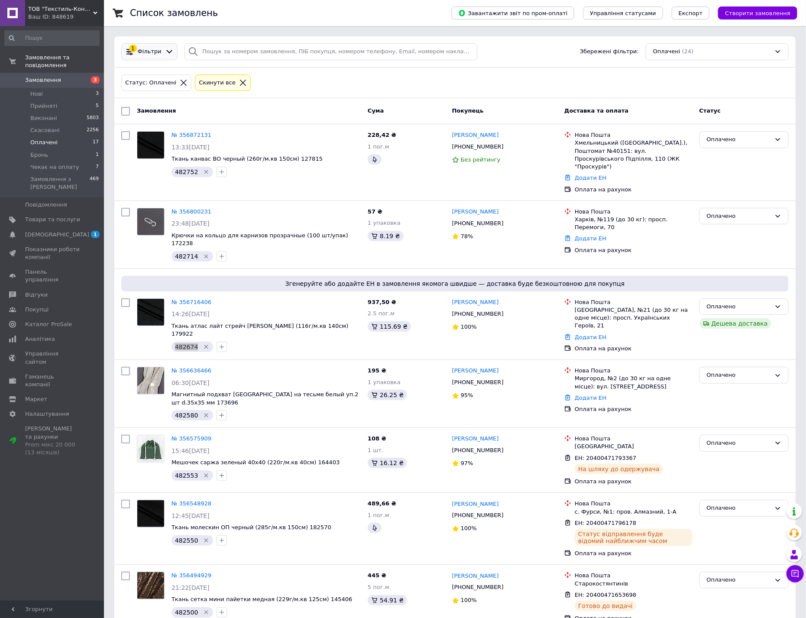
click at [165, 53] on icon at bounding box center [169, 51] width 9 height 9
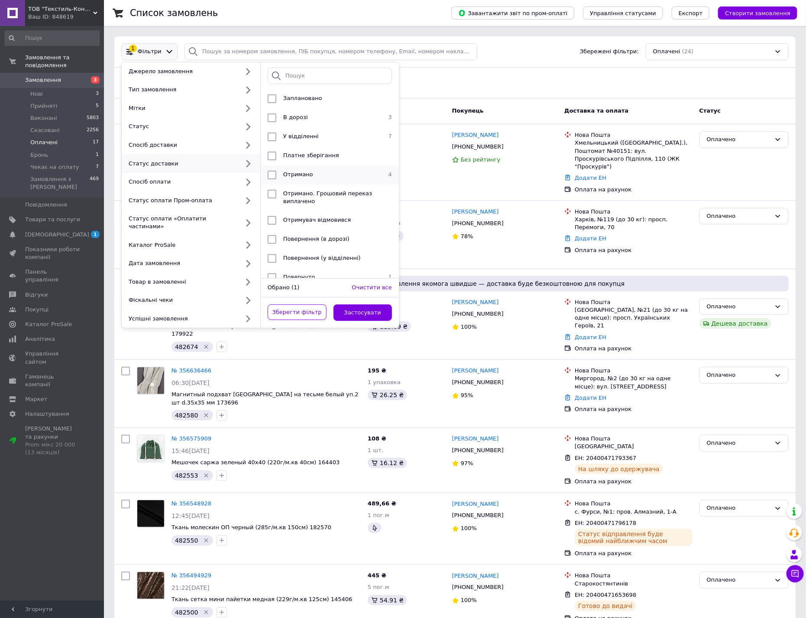
click at [272, 178] on input "checkbox" at bounding box center [272, 175] width 9 height 9
checkbox input "true"
click at [365, 304] on button "Застосувати" at bounding box center [362, 312] width 59 height 17
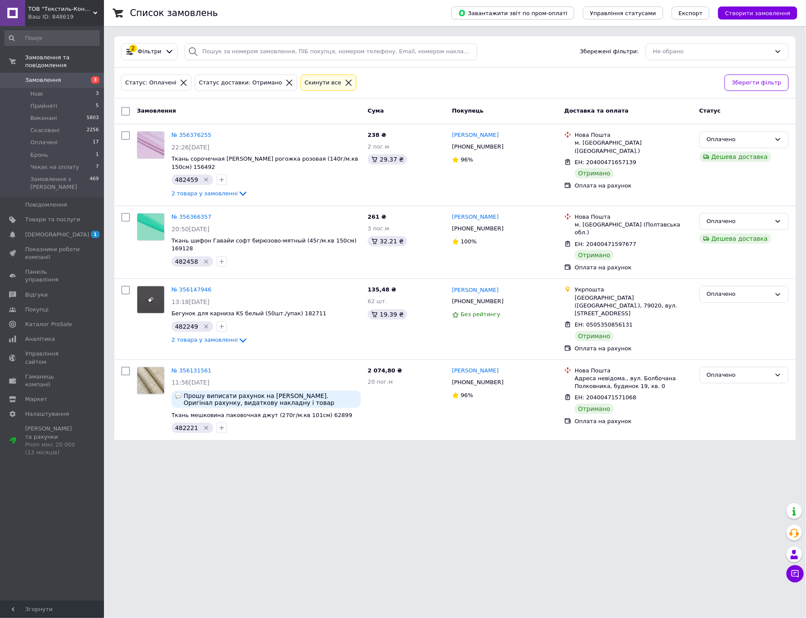
click at [128, 108] on input "checkbox" at bounding box center [125, 111] width 9 height 9
checkbox input "true"
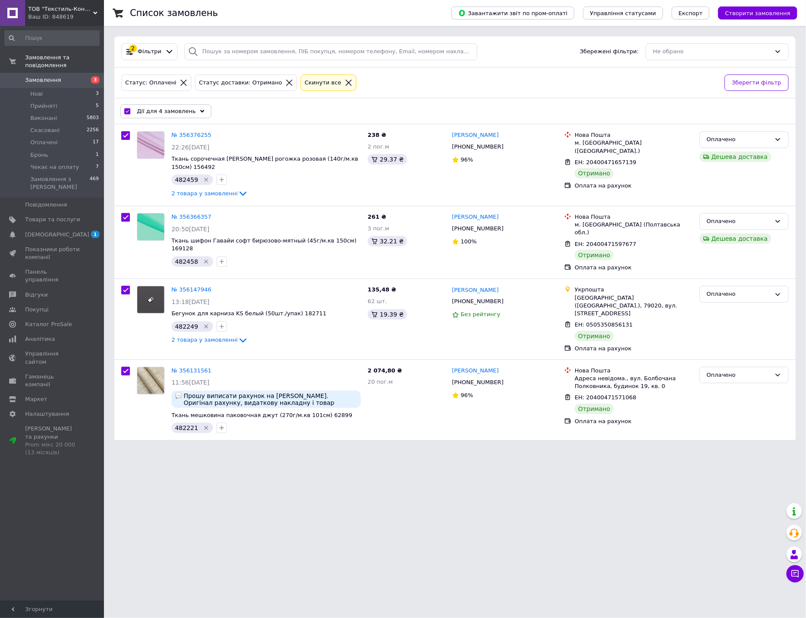
click at [174, 110] on span "Дії для 4 замовлень" at bounding box center [166, 111] width 59 height 8
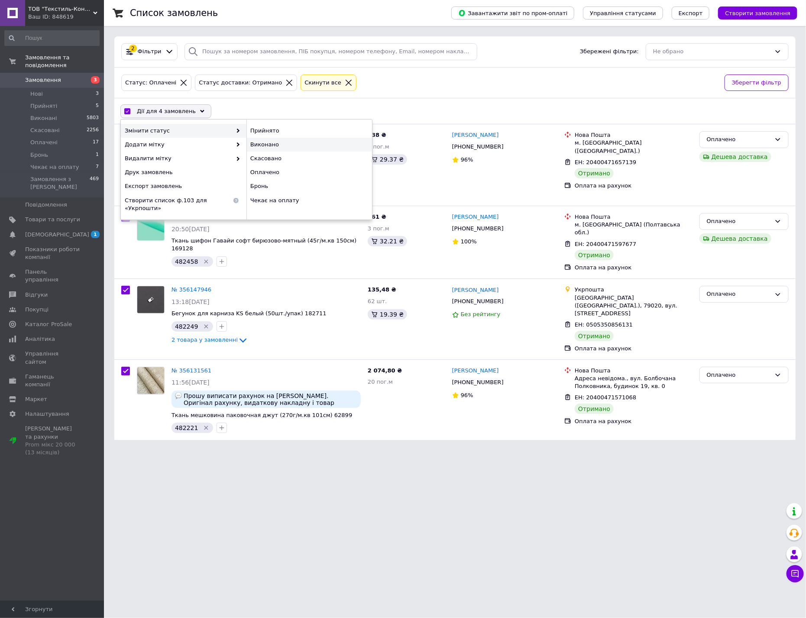
click at [290, 144] on div "Виконано" at bounding box center [309, 145] width 126 height 14
checkbox input "false"
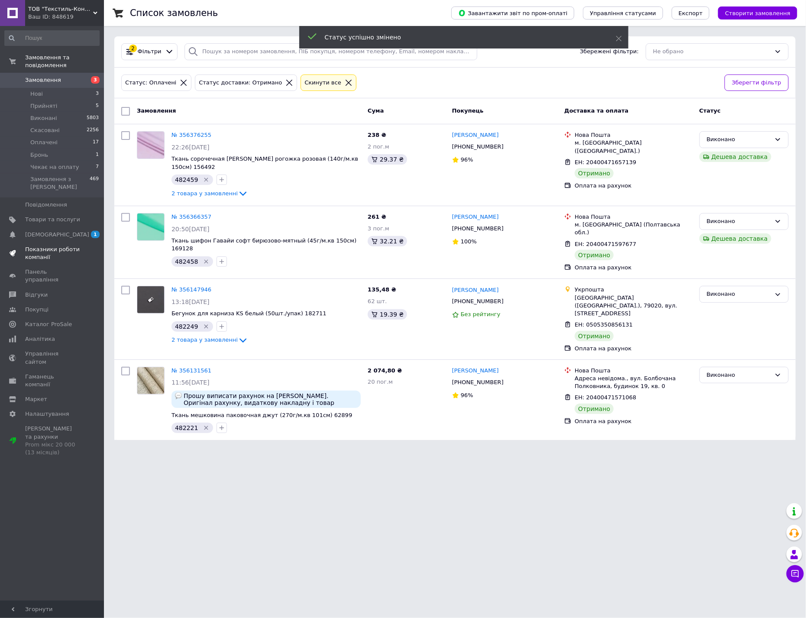
click at [49, 245] on span "Показники роботи компанії" at bounding box center [52, 253] width 55 height 16
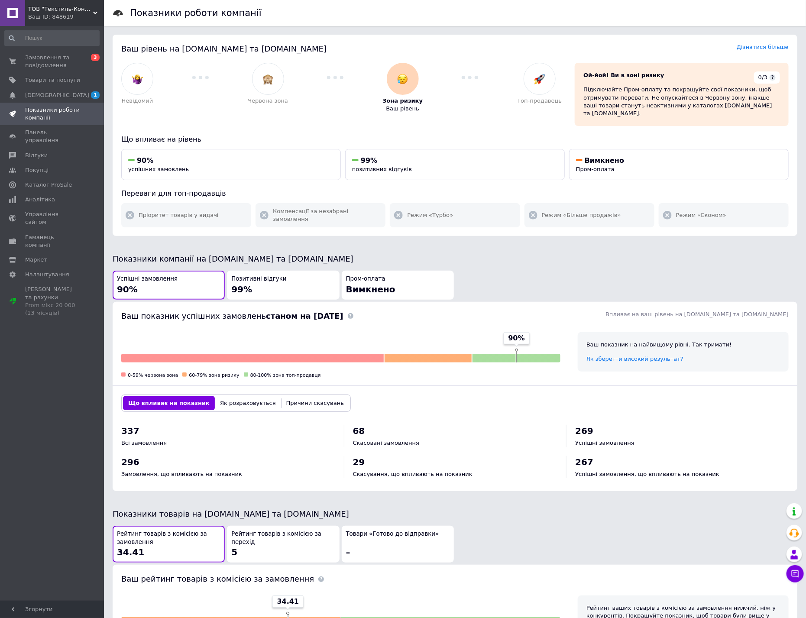
scroll to position [147, 0]
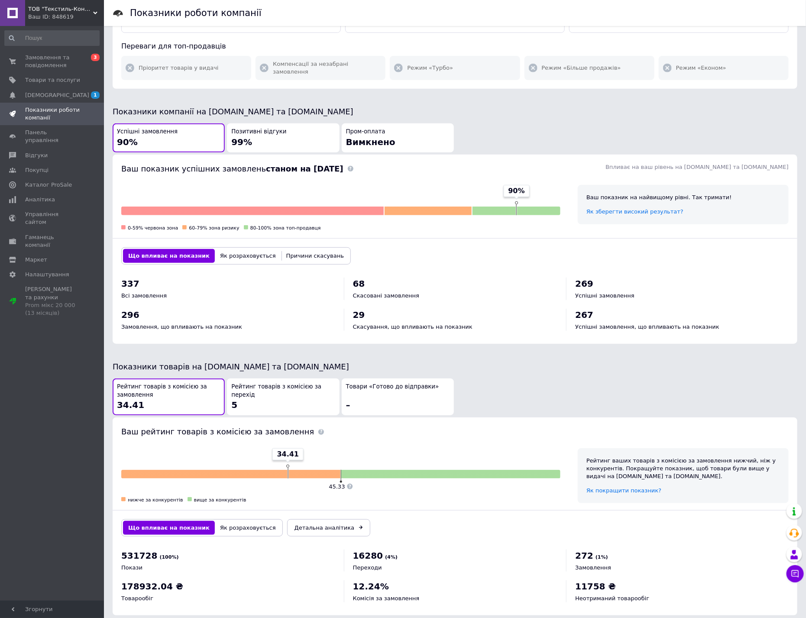
click at [245, 383] on div "Рейтинг товарів з комісією за перехід 5" at bounding box center [282, 397] width 103 height 28
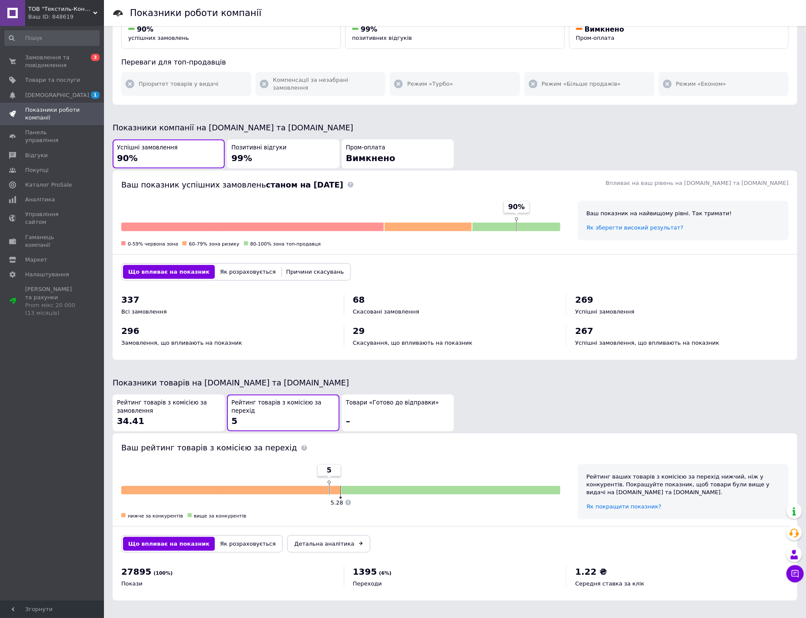
scroll to position [116, 0]
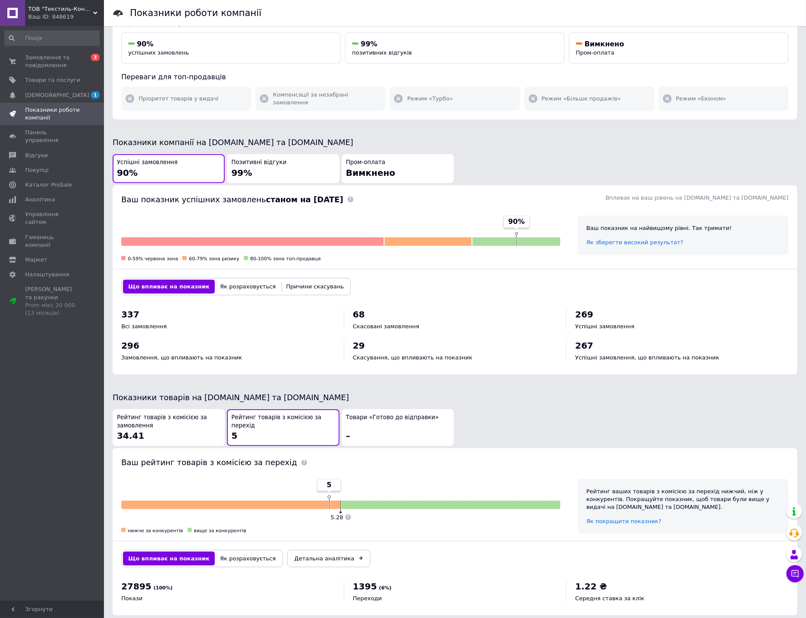
click at [196, 422] on div "Рейтинг товарів з комісією за замовлення 34.41" at bounding box center [168, 427] width 103 height 28
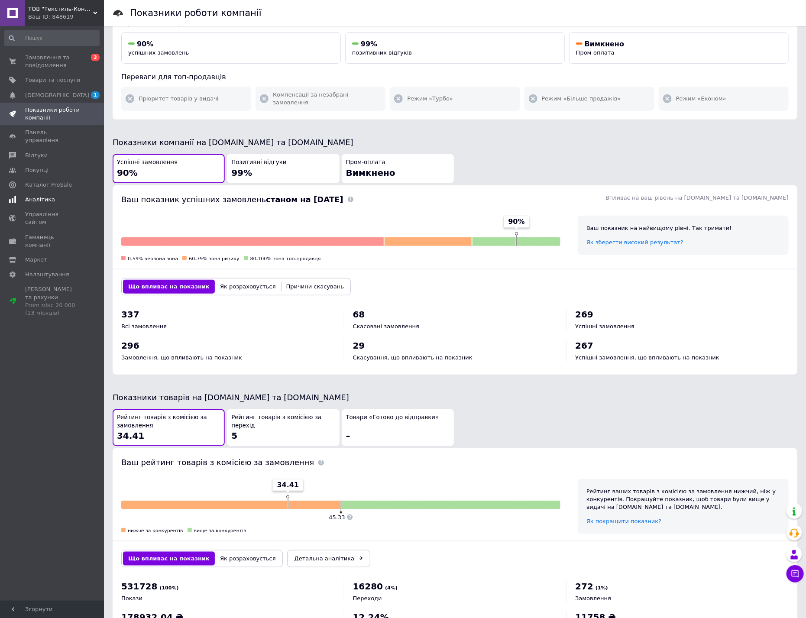
click at [59, 196] on span "Аналітика" at bounding box center [52, 200] width 55 height 8
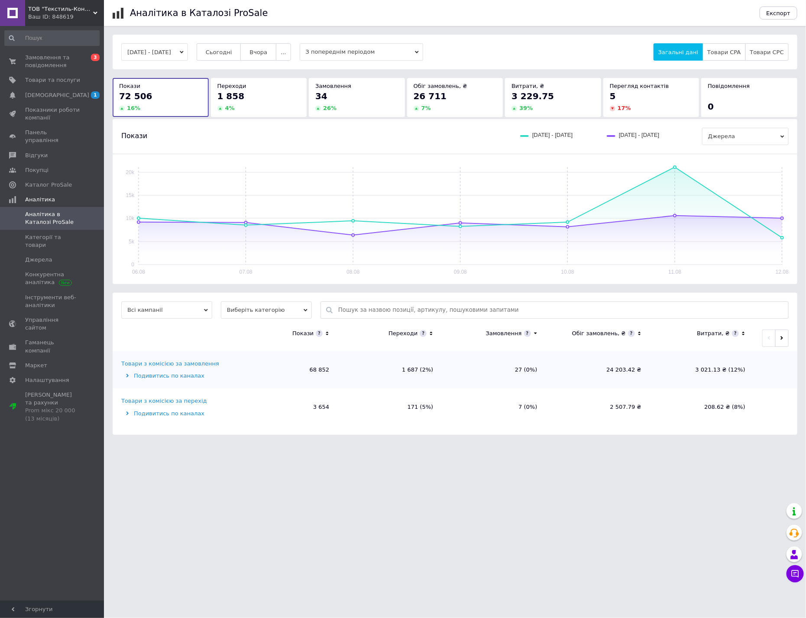
click at [152, 52] on button "[DATE] - [DATE]" at bounding box center [154, 51] width 67 height 17
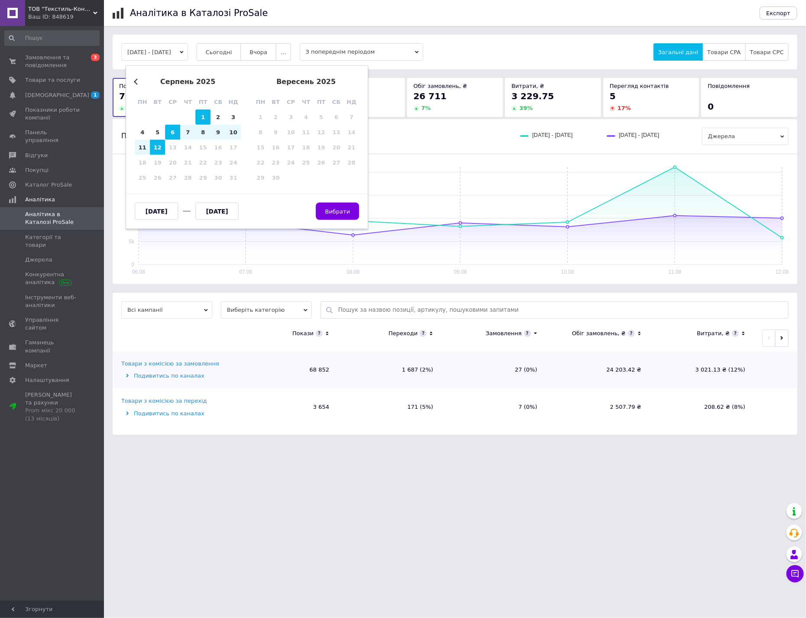
click at [197, 115] on div "1" at bounding box center [202, 117] width 15 height 15
type input "[DATE]"
click at [157, 149] on div "12" at bounding box center [157, 147] width 15 height 15
type input "[DATE]"
click at [327, 207] on button "Вибрати" at bounding box center [337, 211] width 43 height 17
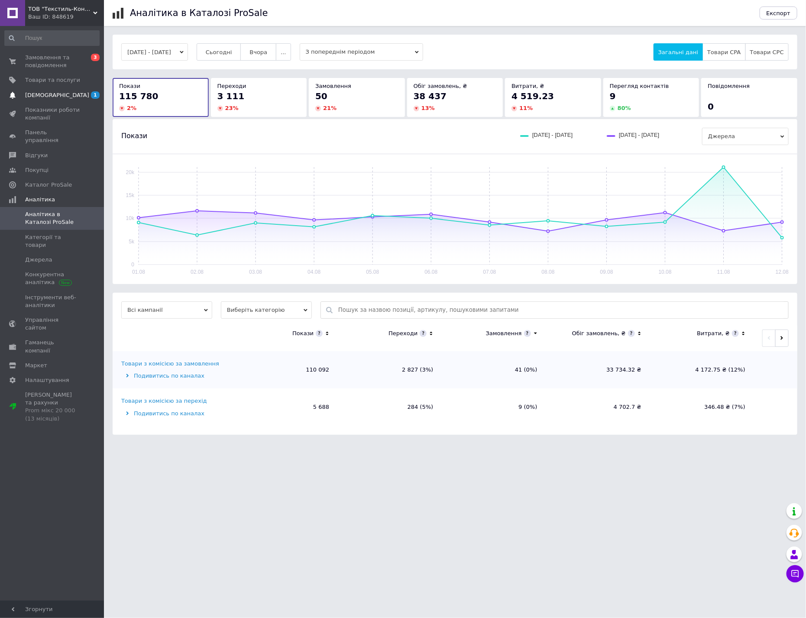
click at [61, 94] on span "[DEMOGRAPHIC_DATA]" at bounding box center [52, 95] width 55 height 8
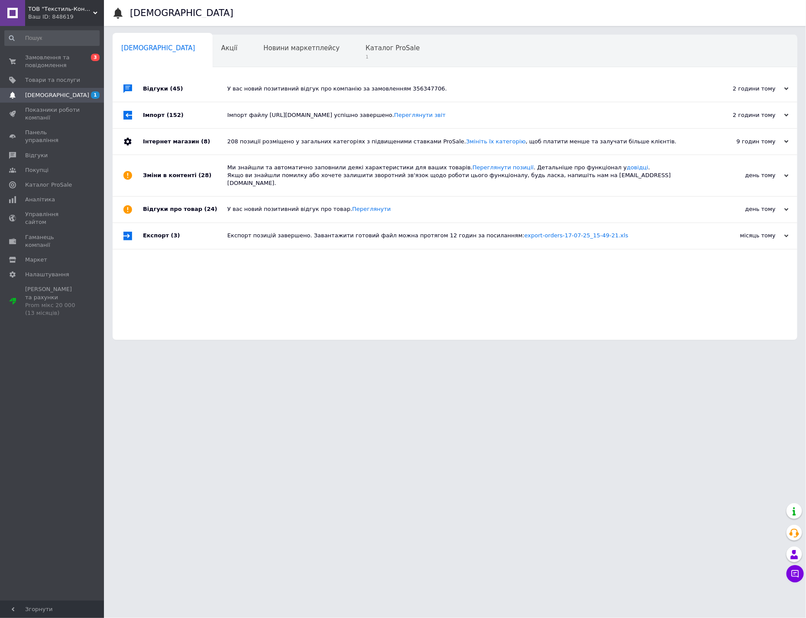
click at [181, 84] on div "Відгуки (45)" at bounding box center [185, 89] width 84 height 26
click at [182, 85] on div "Відгуки (45)" at bounding box center [185, 89] width 84 height 26
click at [365, 55] on span "1" at bounding box center [392, 57] width 54 height 6
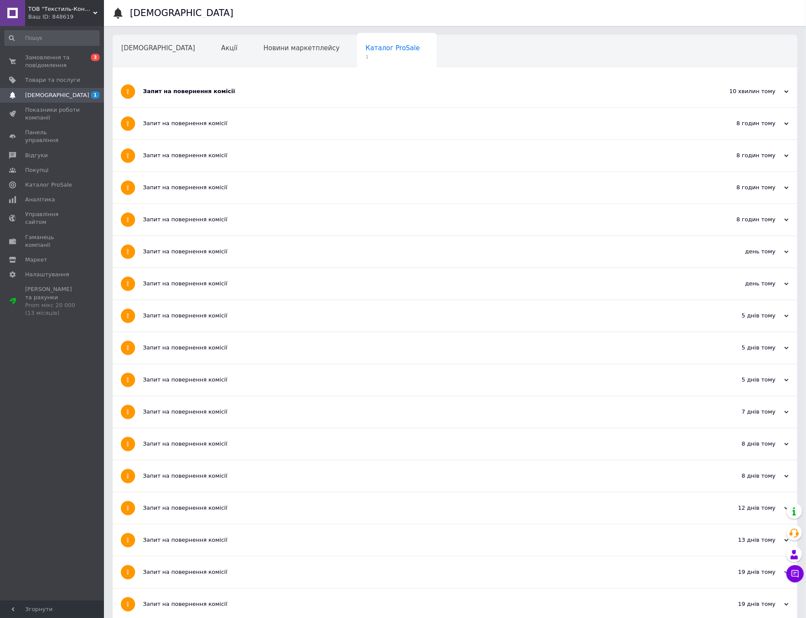
click at [162, 90] on div "Запит на повернення комісії" at bounding box center [422, 91] width 559 height 8
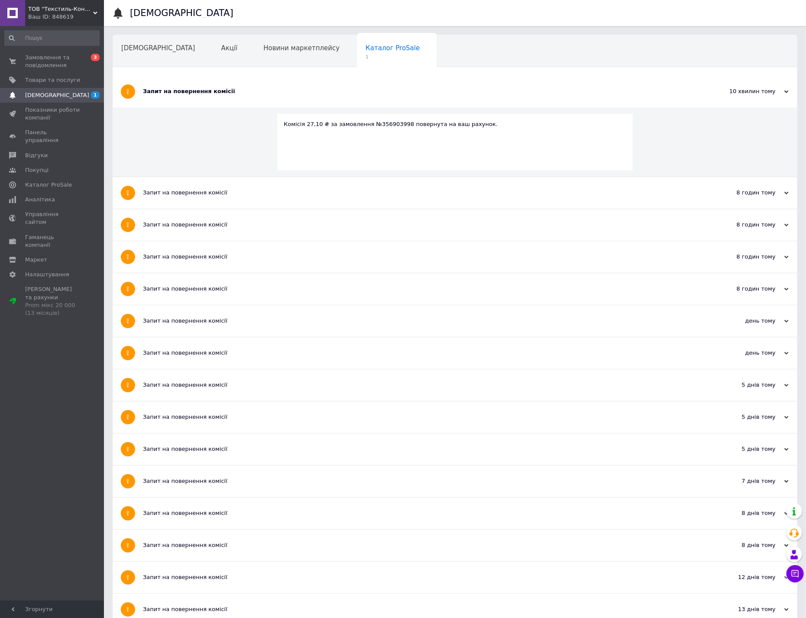
click at [162, 90] on div "Запит на повернення комісії" at bounding box center [422, 91] width 559 height 8
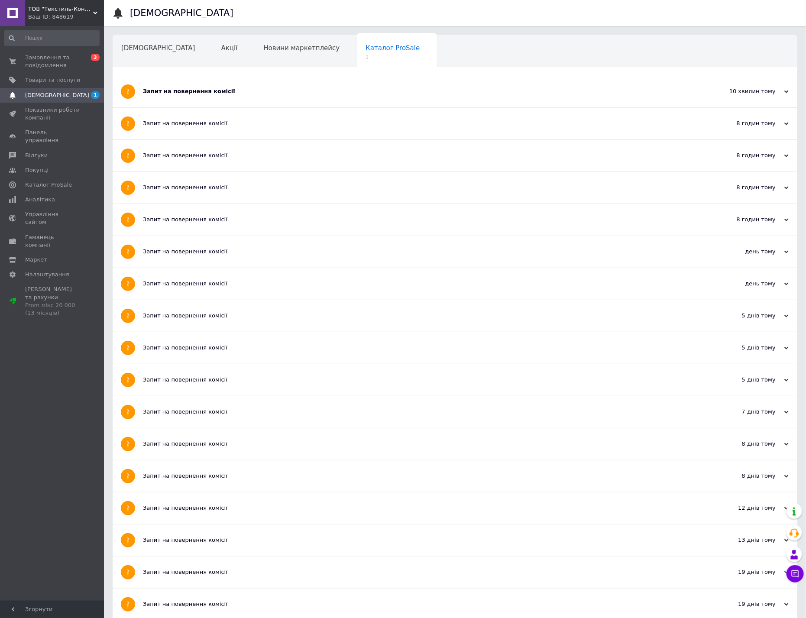
scroll to position [268, 0]
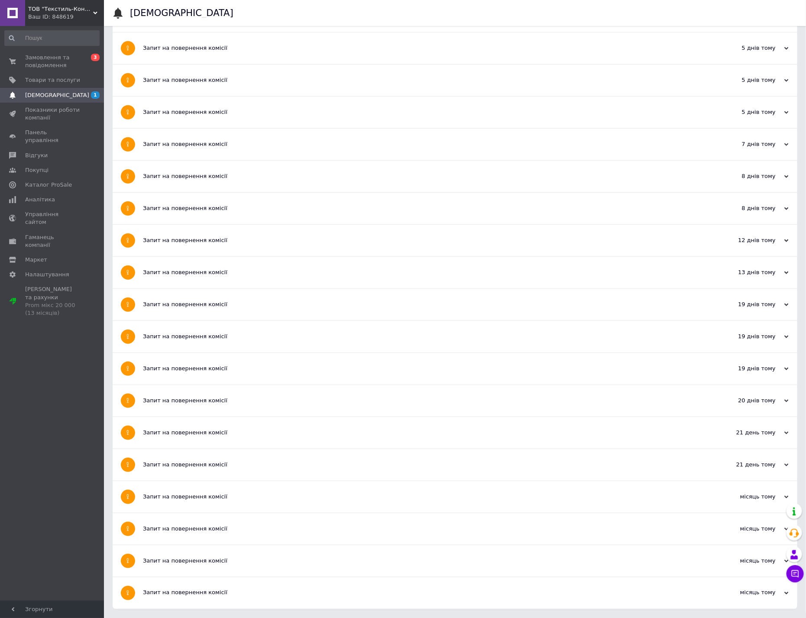
click at [794, 570] on icon at bounding box center [795, 573] width 9 height 9
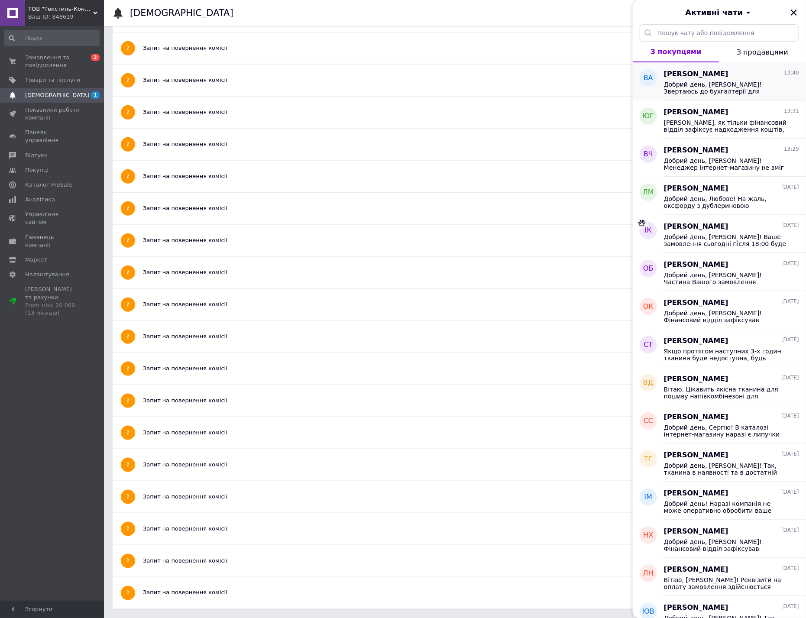
click at [714, 84] on span "Добрий день, Вікторіє! Звертаюсь до бухгалтерії для повторної перевірки оплати …" at bounding box center [725, 88] width 123 height 14
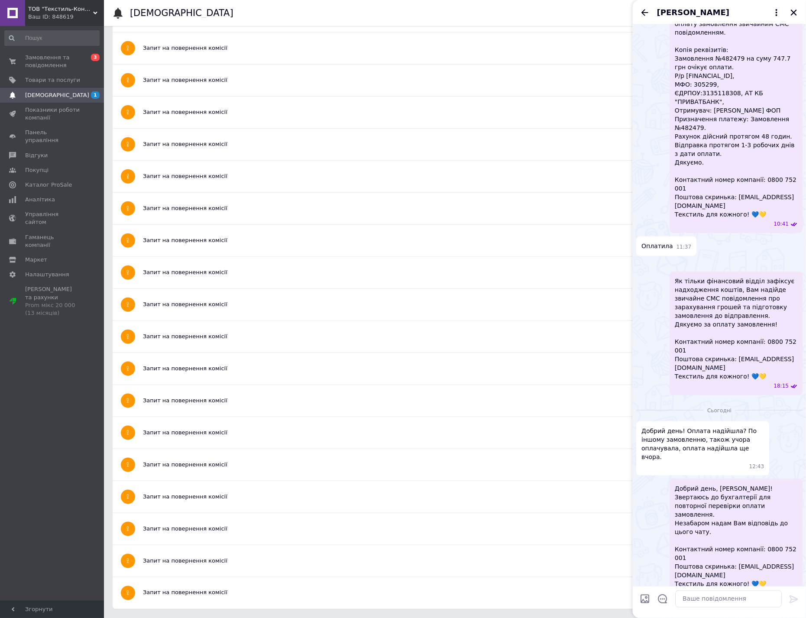
scroll to position [317, 0]
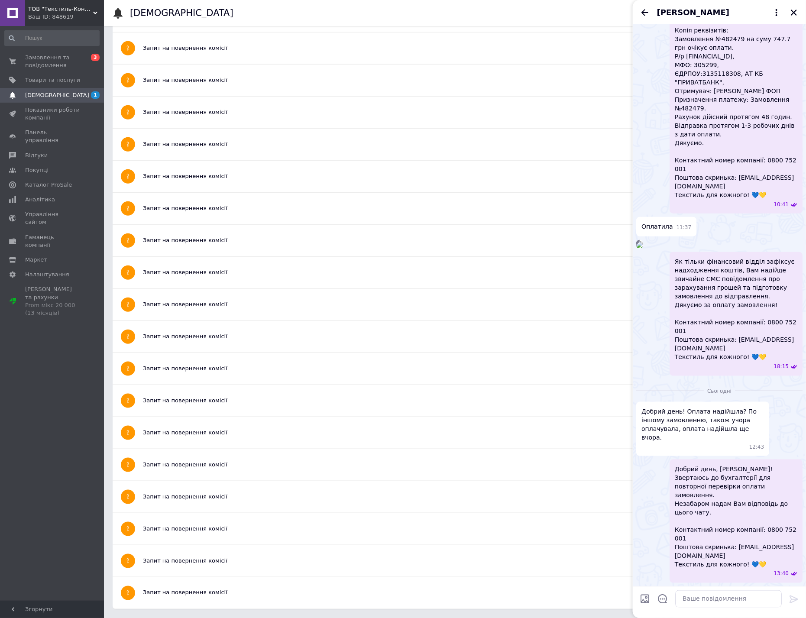
click at [681, 12] on span "[PERSON_NAME]" at bounding box center [693, 12] width 72 height 11
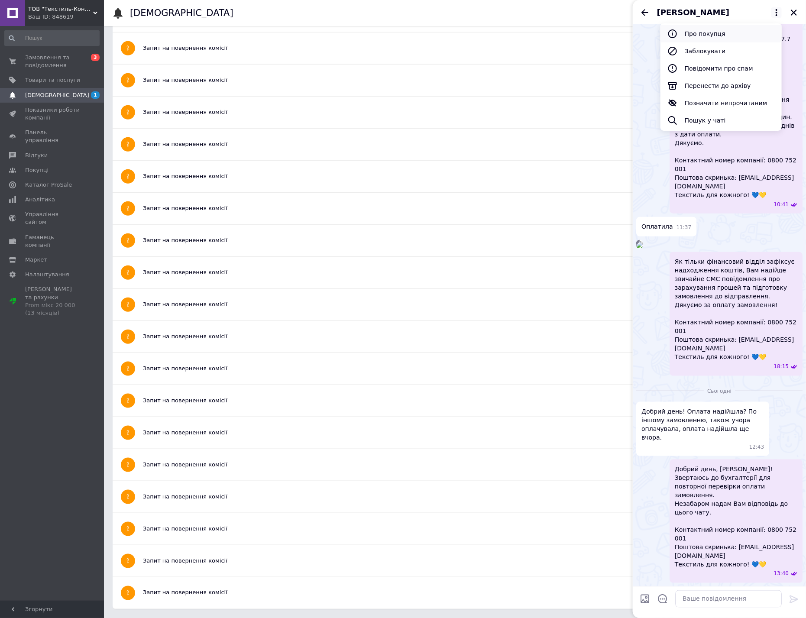
click at [697, 34] on button "Про покупця" at bounding box center [720, 33] width 121 height 17
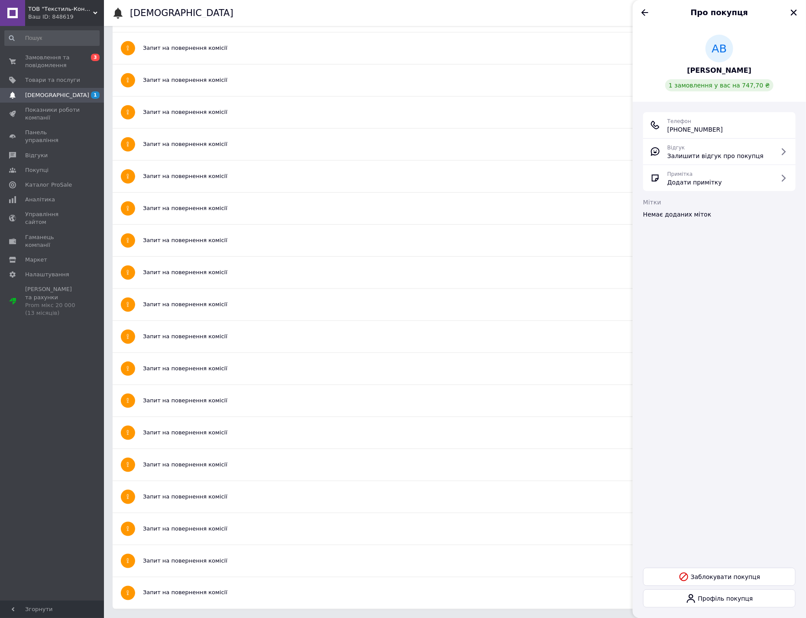
click at [714, 72] on span "Атрошенко Виктория" at bounding box center [719, 71] width 65 height 10
drag, startPoint x: 646, startPoint y: 9, endPoint x: 643, endPoint y: 15, distance: 6.4
click at [645, 9] on icon "Назад" at bounding box center [644, 12] width 10 height 10
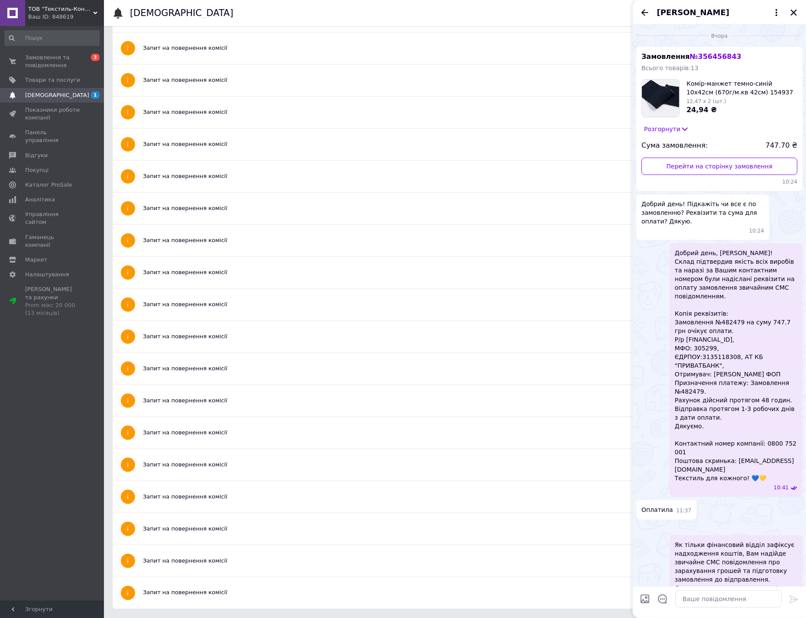
scroll to position [264, 0]
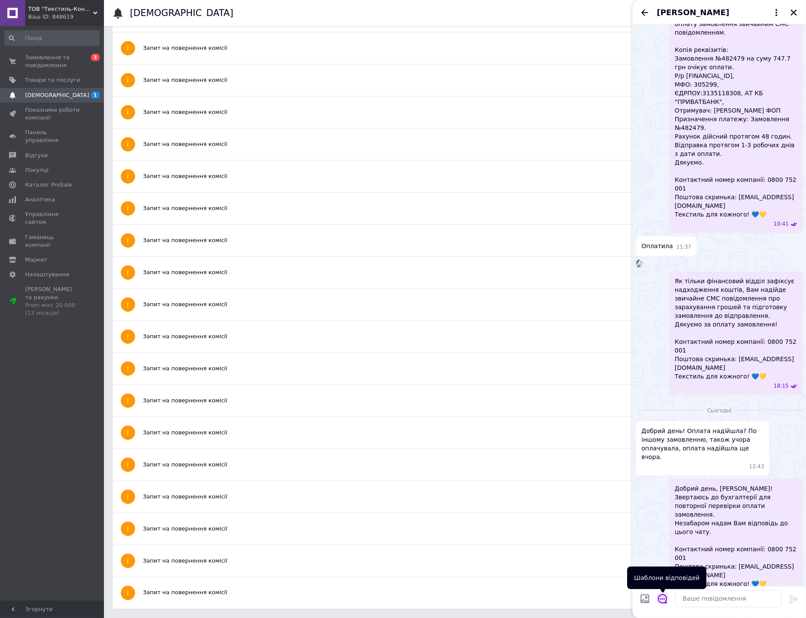
click at [666, 597] on icon "Відкрити шаблони відповідей" at bounding box center [662, 598] width 9 height 9
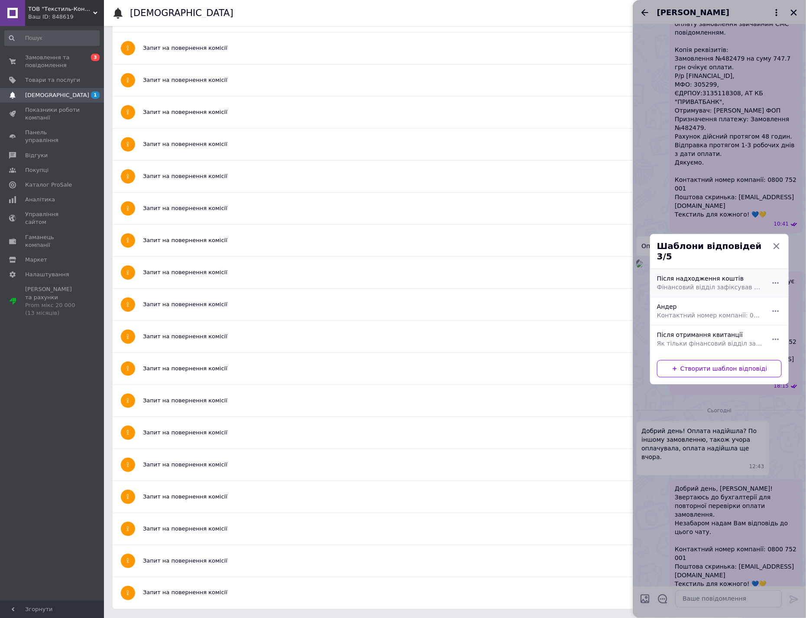
click at [689, 283] on span "Фінансовий відділ зафіксував надходження коштів. Замовлення, з моменту оплати, …" at bounding box center [710, 287] width 106 height 9
type textarea "Фінансовий відділ зафіксував надходження коштів. Замовлення, з моменту оплати, …"
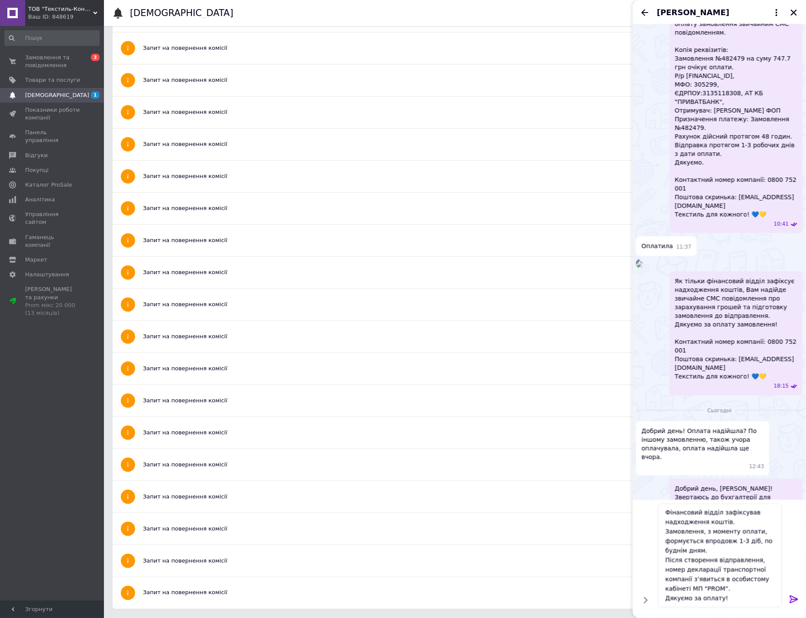
click at [797, 597] on icon at bounding box center [793, 599] width 10 height 10
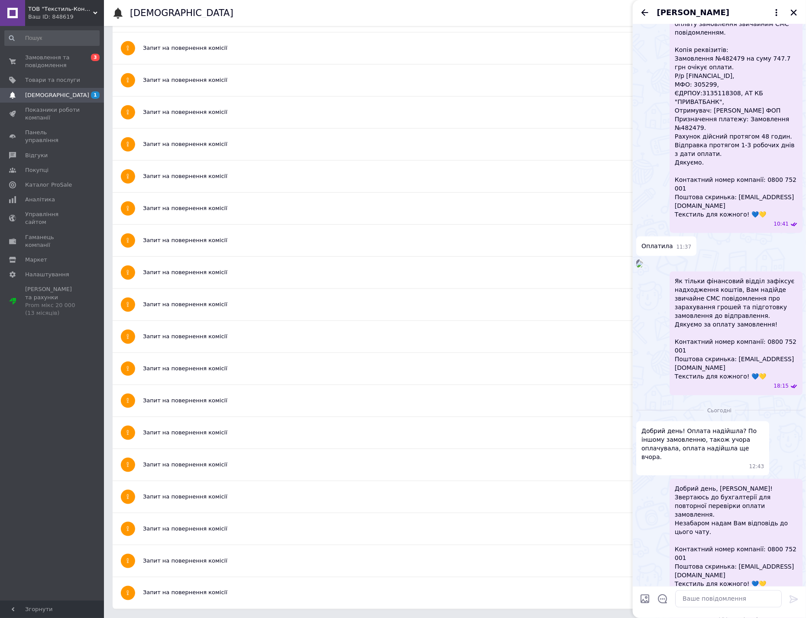
scroll to position [445, 0]
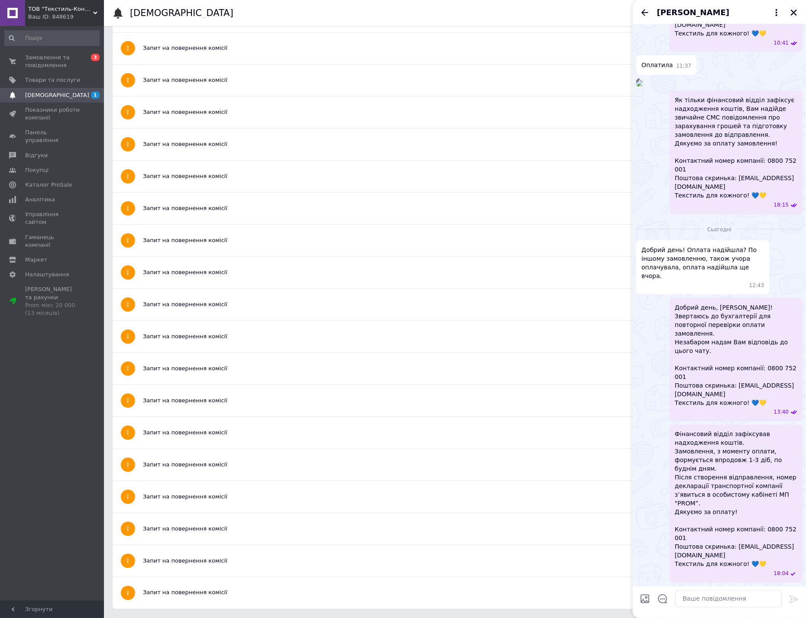
click at [792, 13] on icon "Закрити" at bounding box center [794, 13] width 8 height 8
